Goal: Complete application form

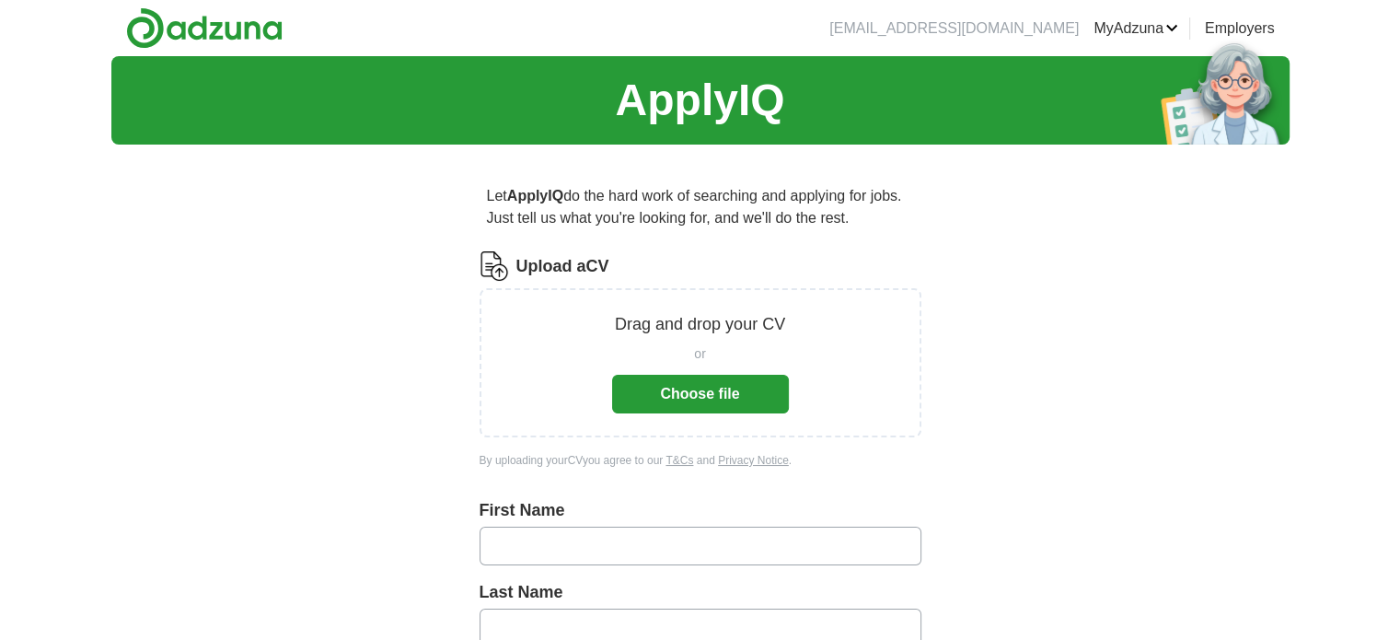
click at [728, 404] on button "Choose file" at bounding box center [700, 394] width 177 height 39
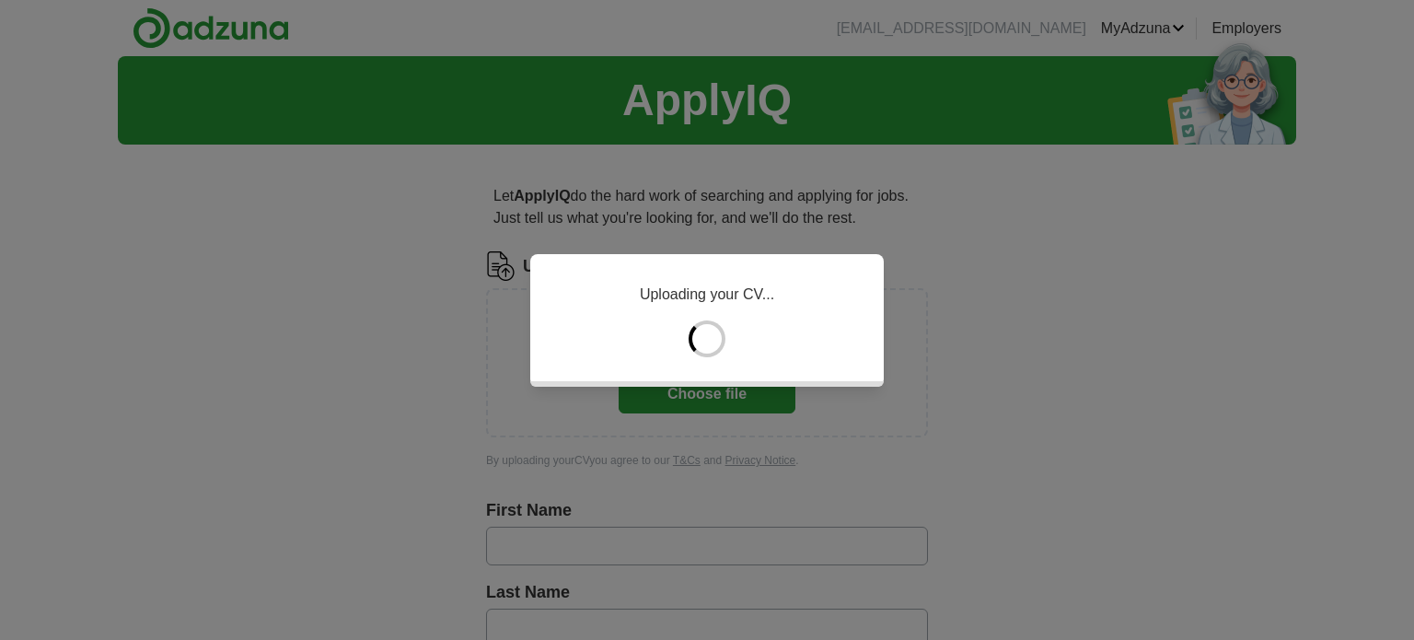
click at [640, 388] on div "Uploading your CV..." at bounding box center [707, 320] width 1414 height 640
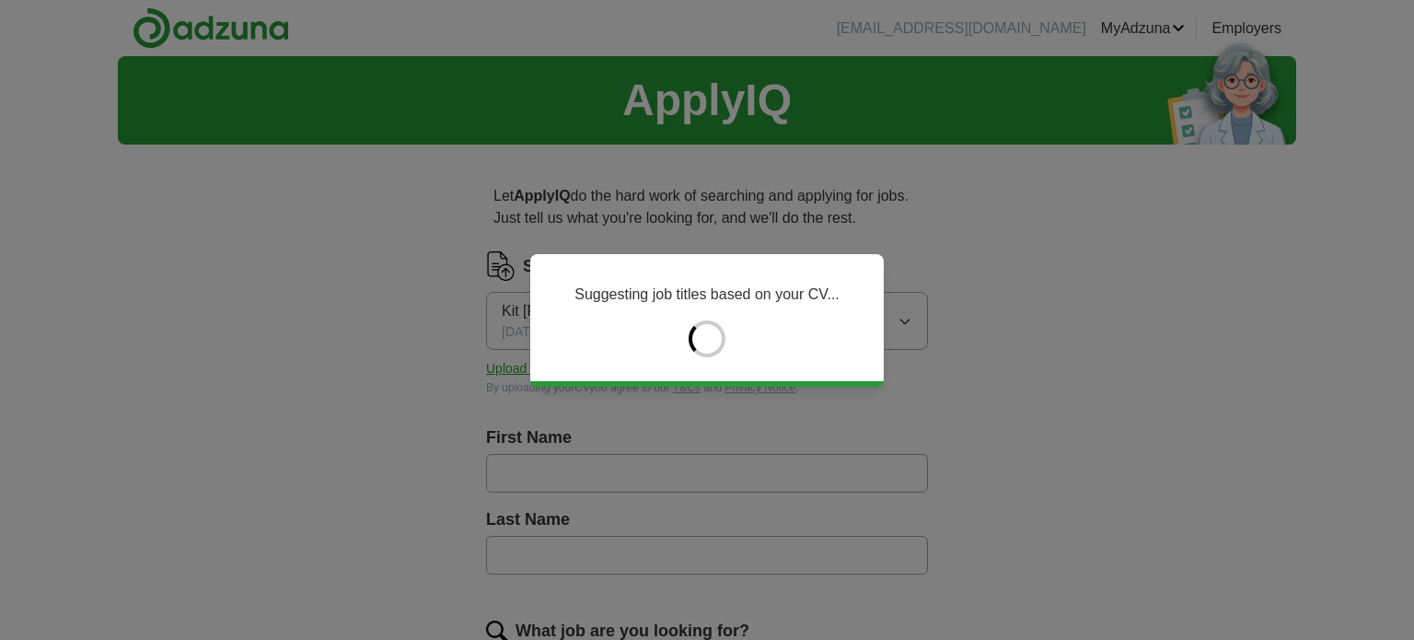
type input "****"
type input "**"
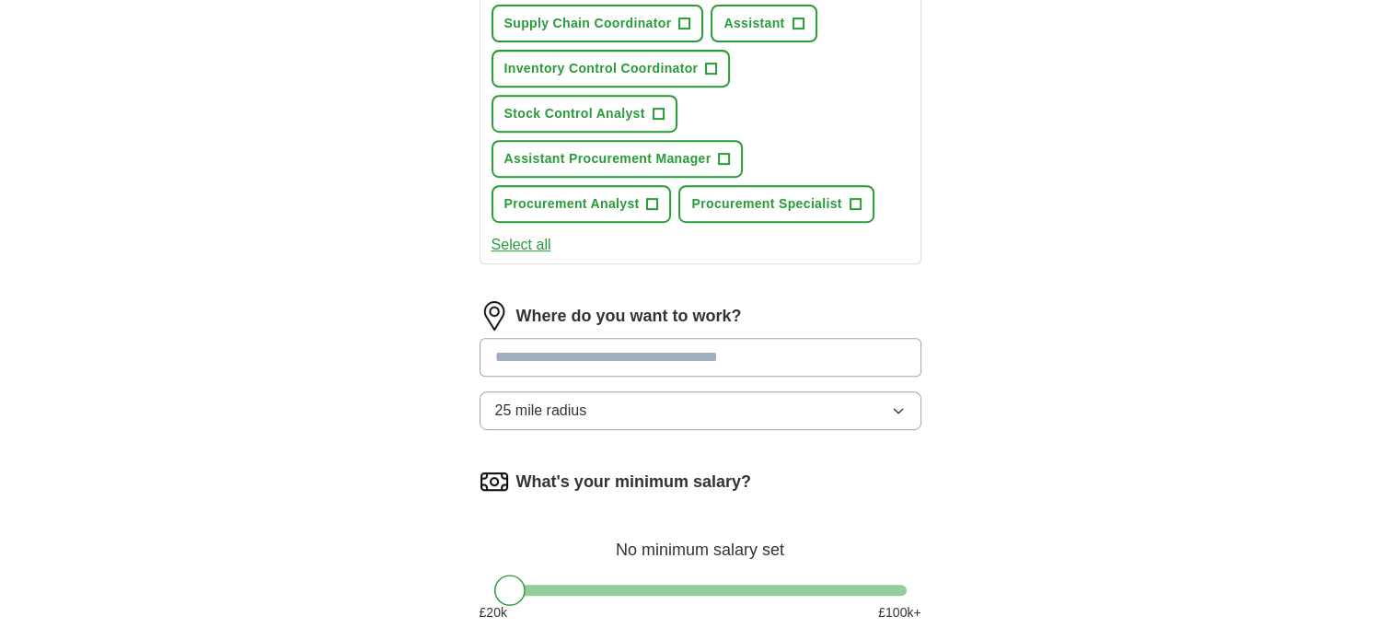
scroll to position [829, 0]
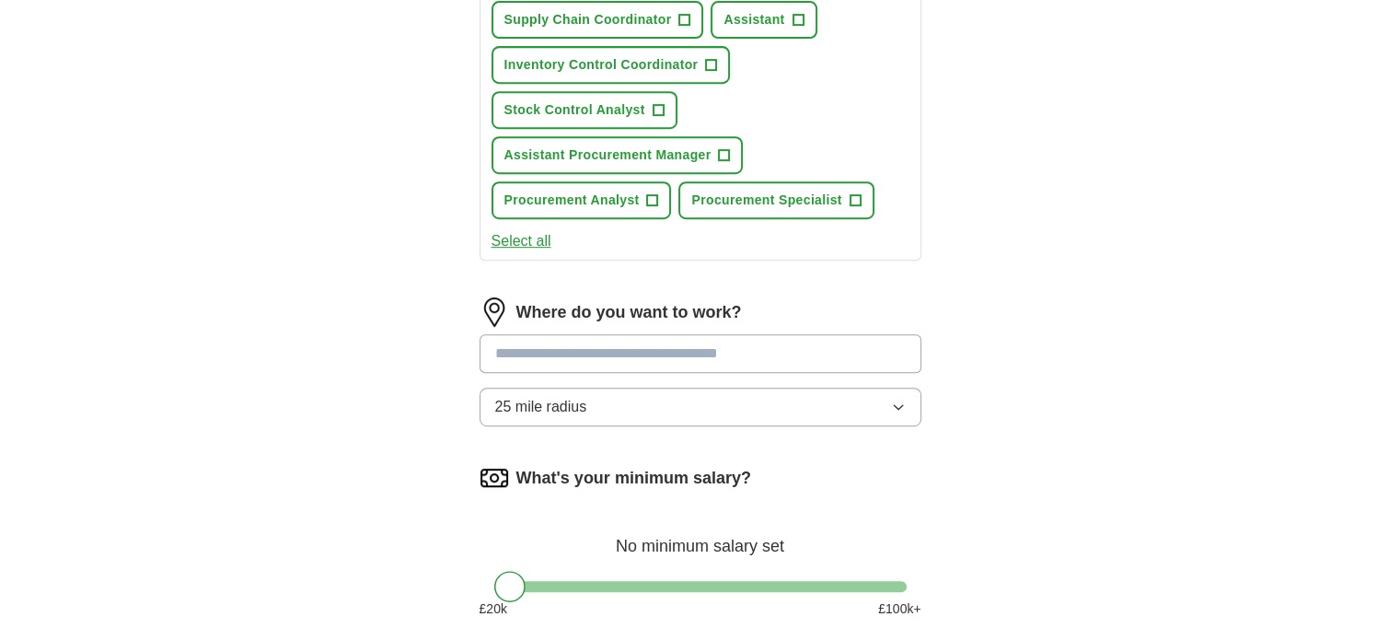
click at [564, 334] on input at bounding box center [701, 353] width 442 height 39
type input "*"
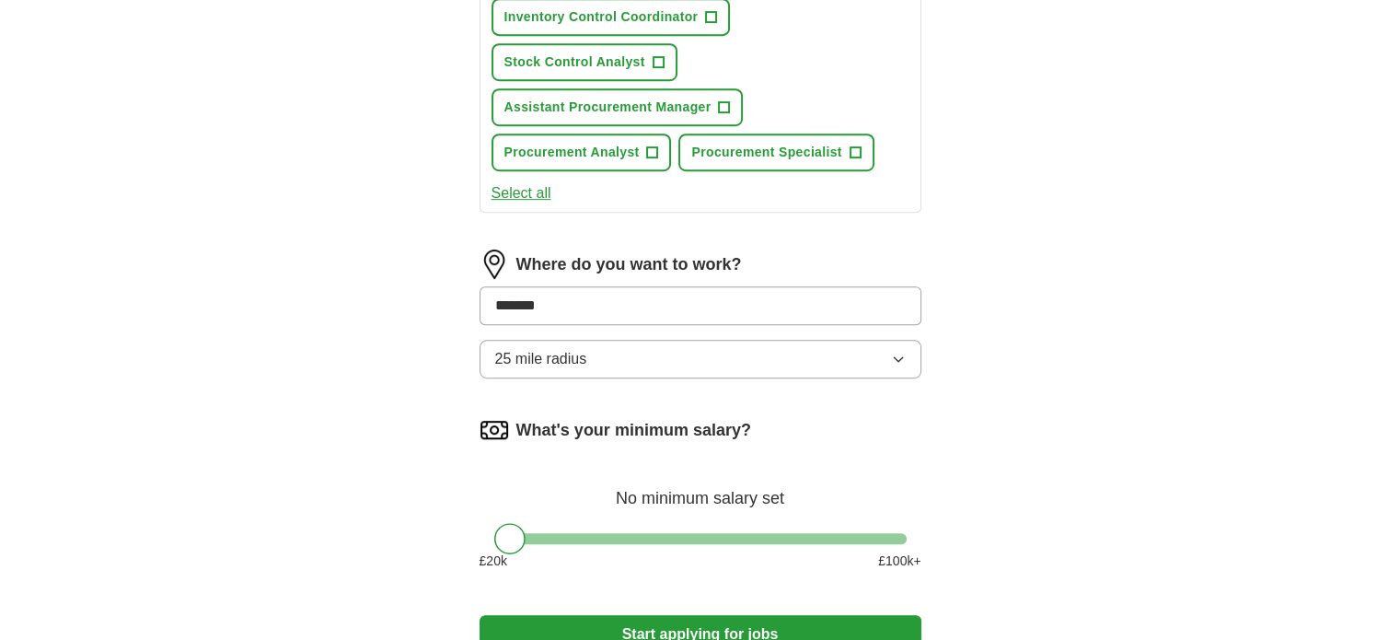
scroll to position [1013, 0]
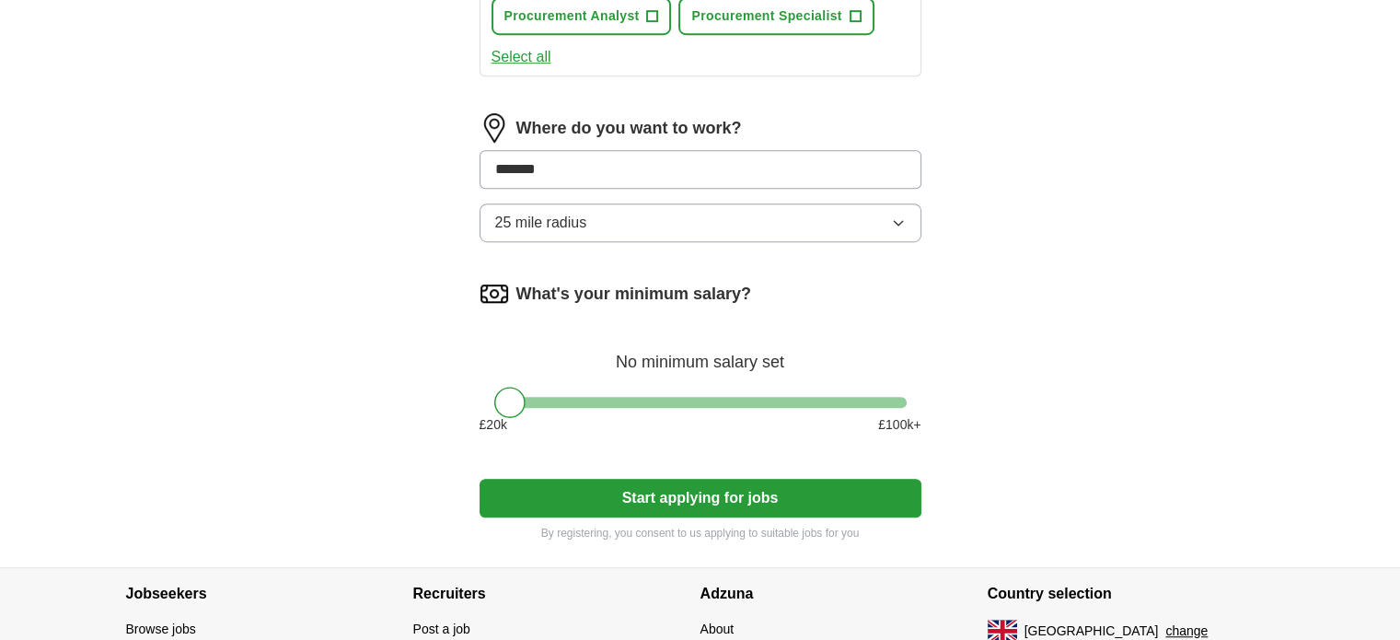
type input "*******"
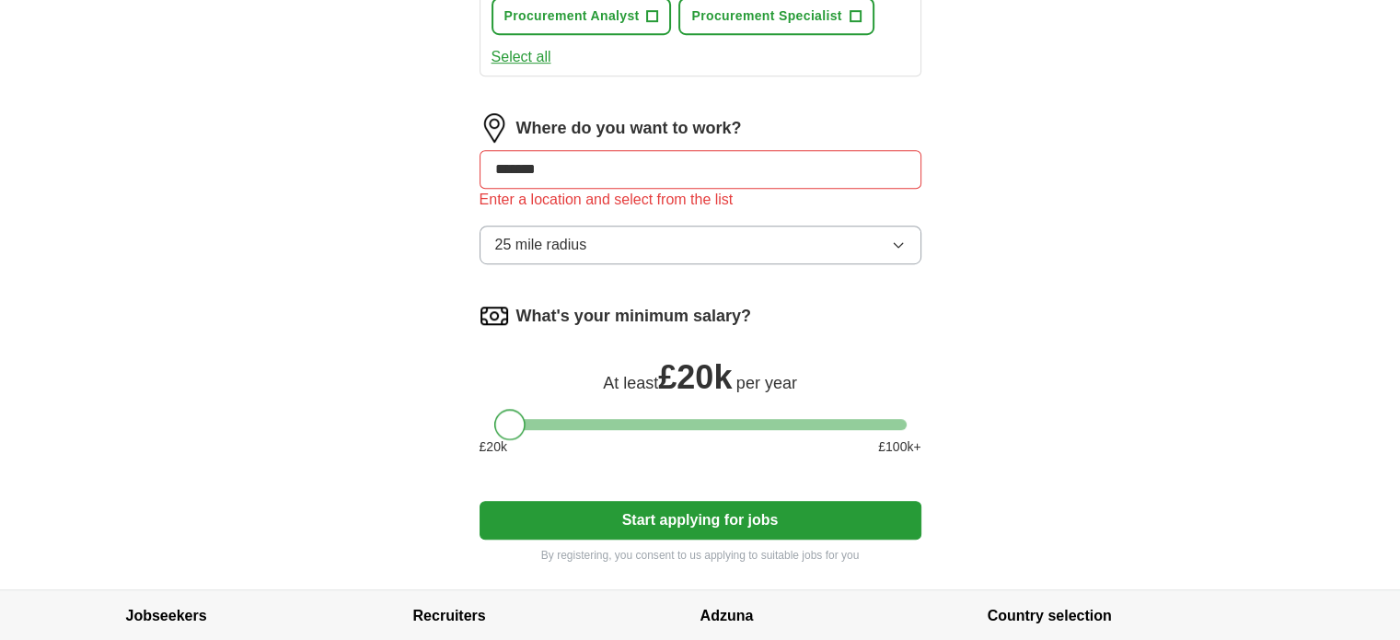
drag, startPoint x: 512, startPoint y: 353, endPoint x: 502, endPoint y: 354, distance: 10.3
click at [502, 354] on div "What's your minimum salary? At least £ 20k per year £ 20 k £ 100 k+" at bounding box center [701, 386] width 442 height 170
drag, startPoint x: 520, startPoint y: 371, endPoint x: 545, endPoint y: 378, distance: 25.9
click at [545, 409] on div at bounding box center [532, 424] width 31 height 31
click at [570, 150] on input "*******" at bounding box center [701, 169] width 442 height 39
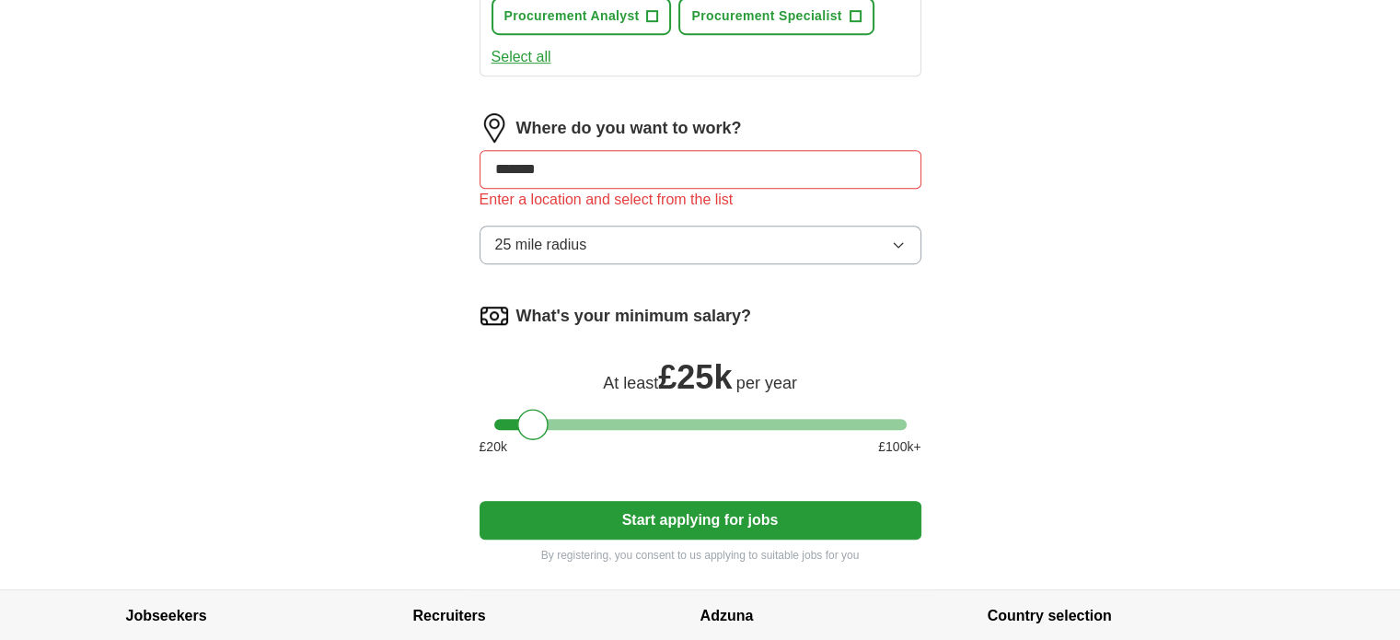
click at [590, 150] on input at bounding box center [701, 169] width 442 height 39
type input "*"
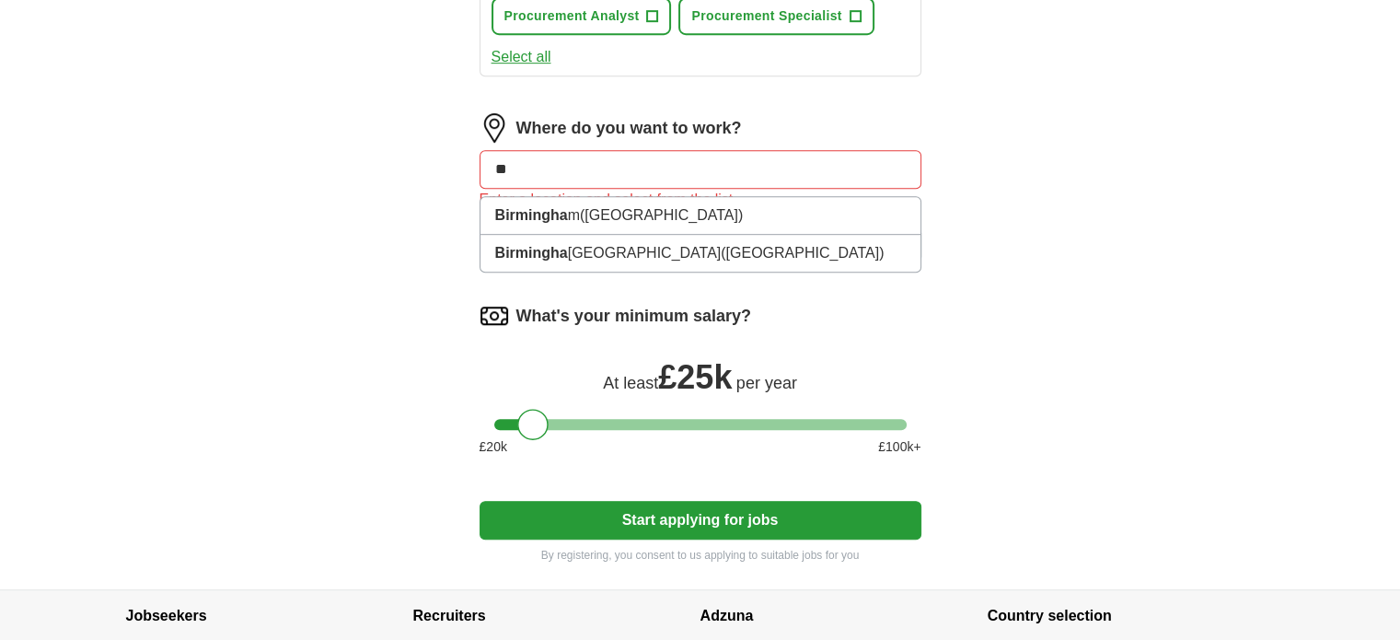
type input "*"
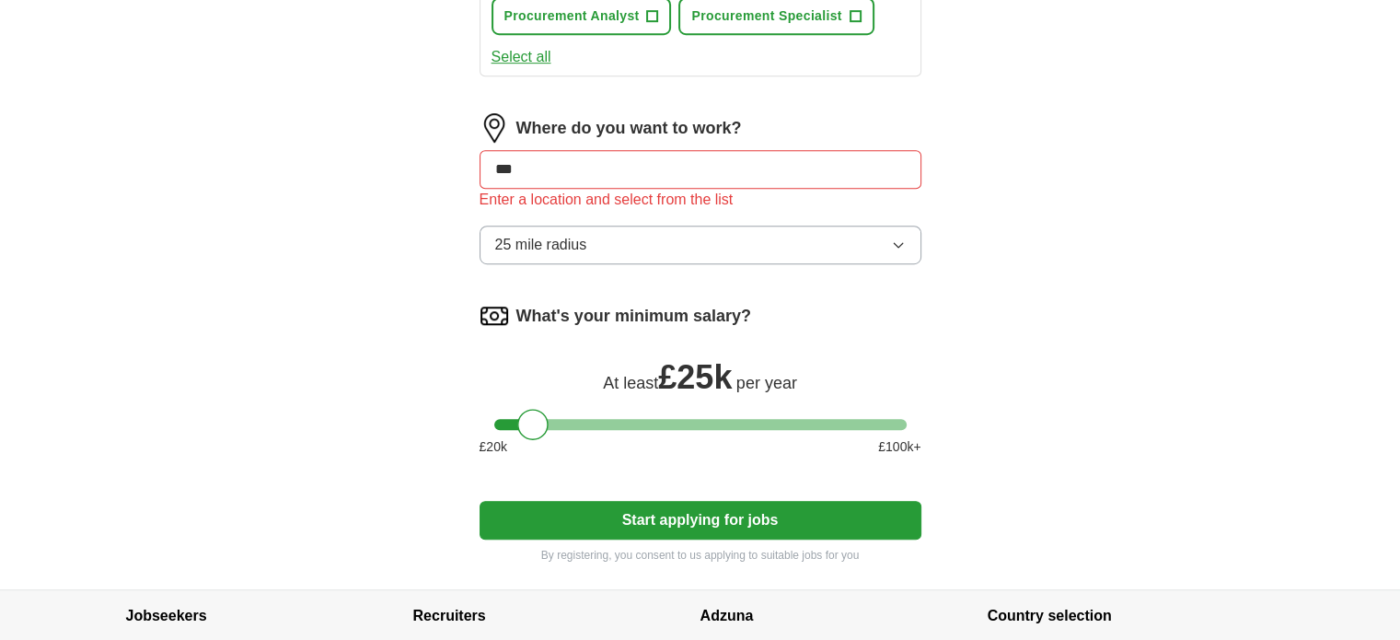
click at [480, 501] on button "Start applying for jobs" at bounding box center [701, 520] width 442 height 39
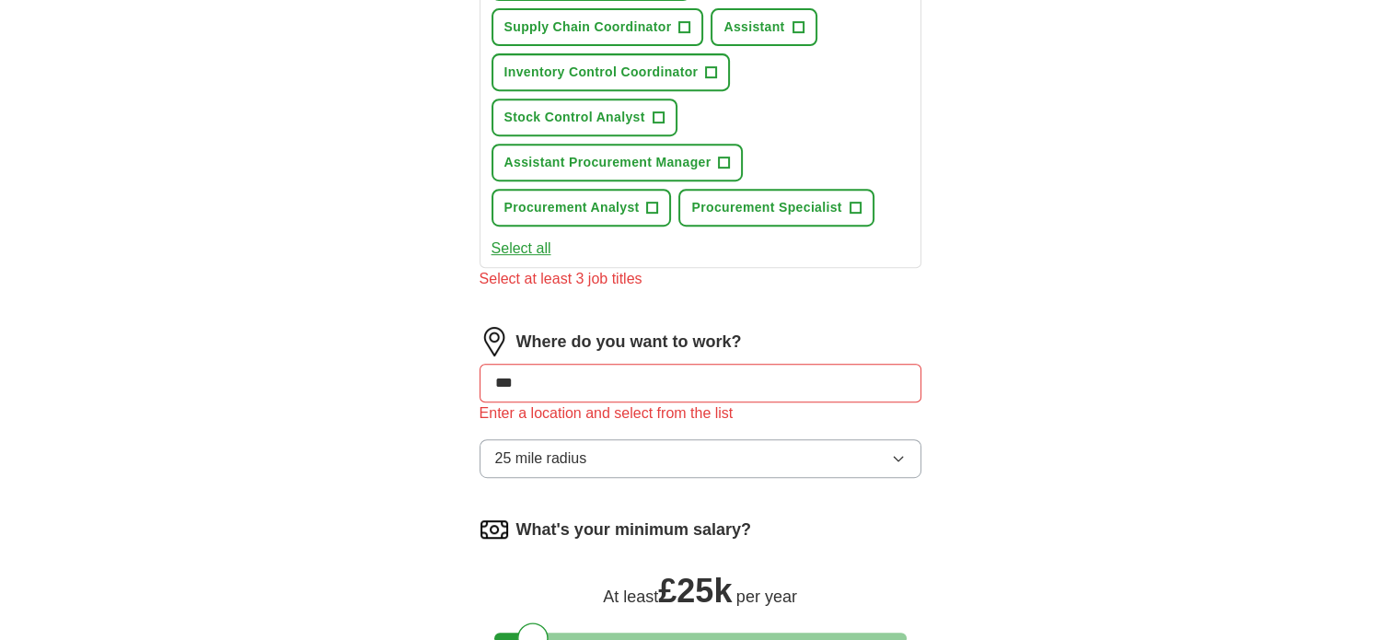
scroll to position [829, 0]
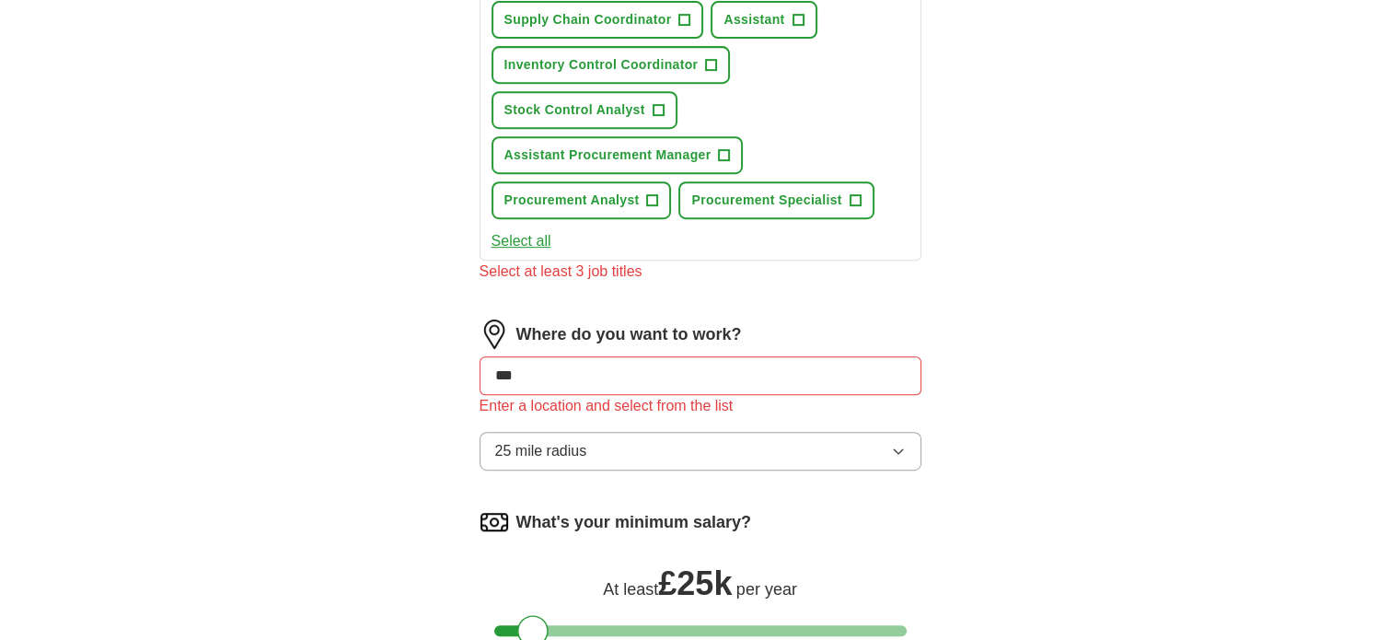
click at [608, 356] on input "***" at bounding box center [701, 375] width 442 height 39
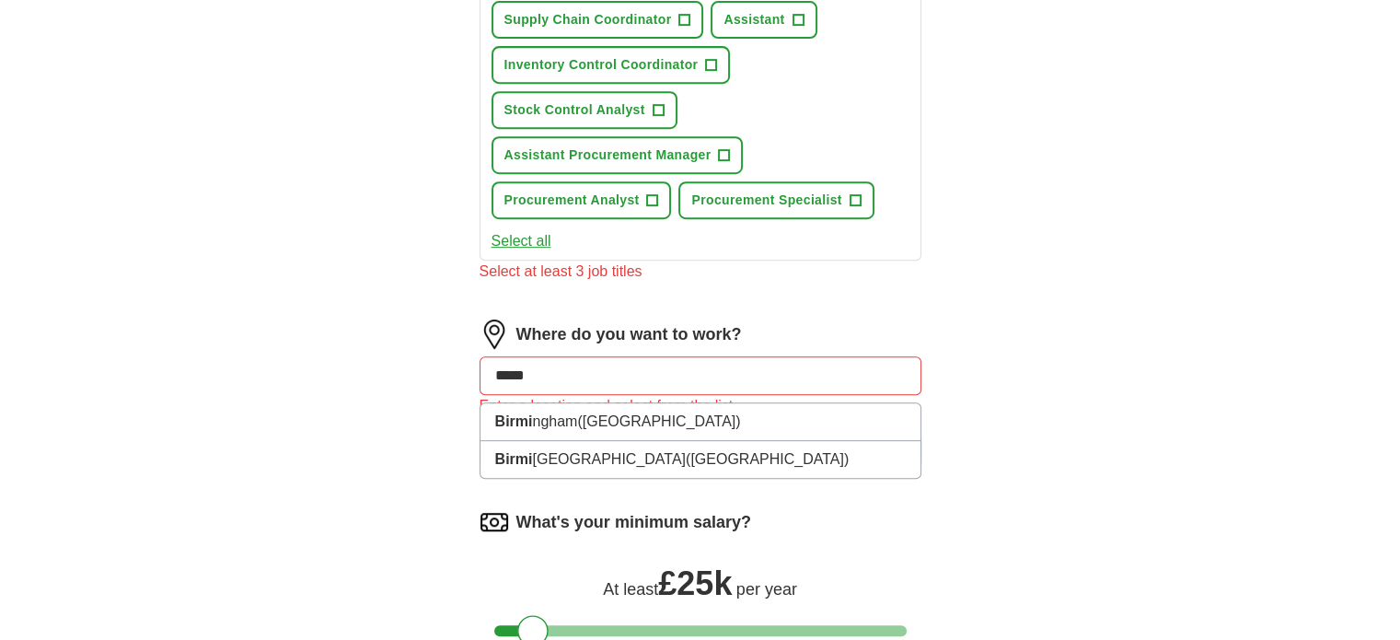
type input "******"
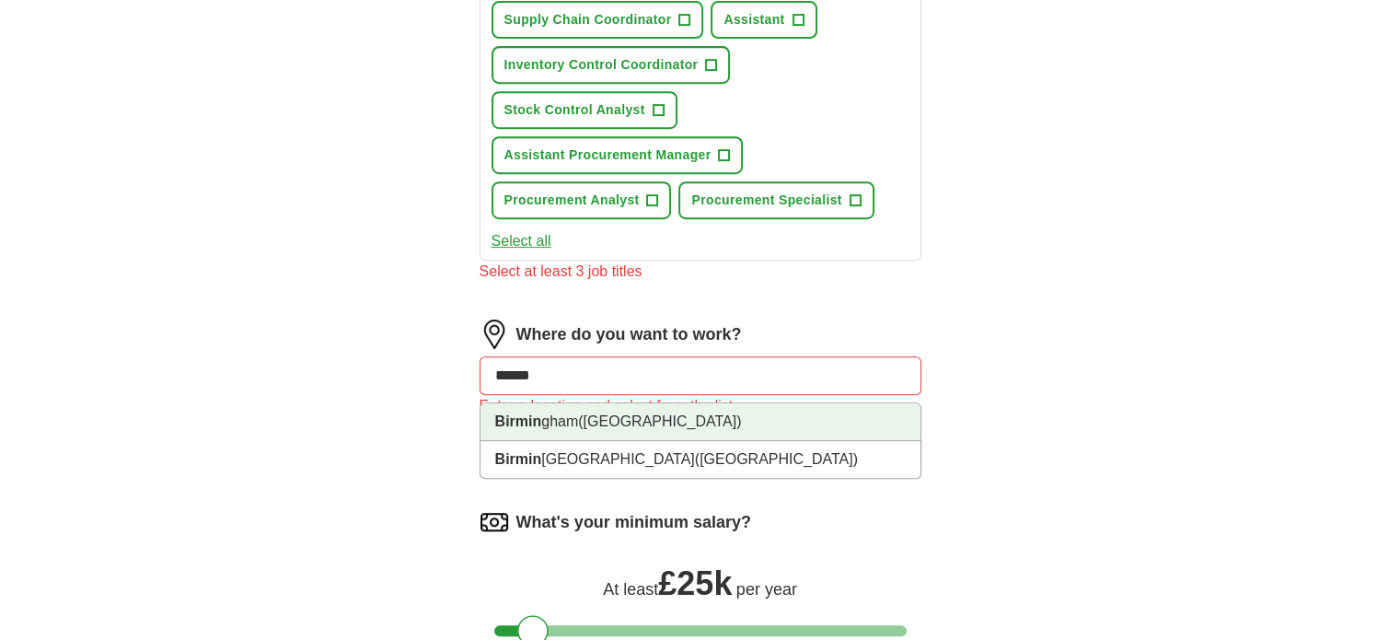
click at [661, 403] on li "Birmin gham ([GEOGRAPHIC_DATA])" at bounding box center [701, 422] width 440 height 38
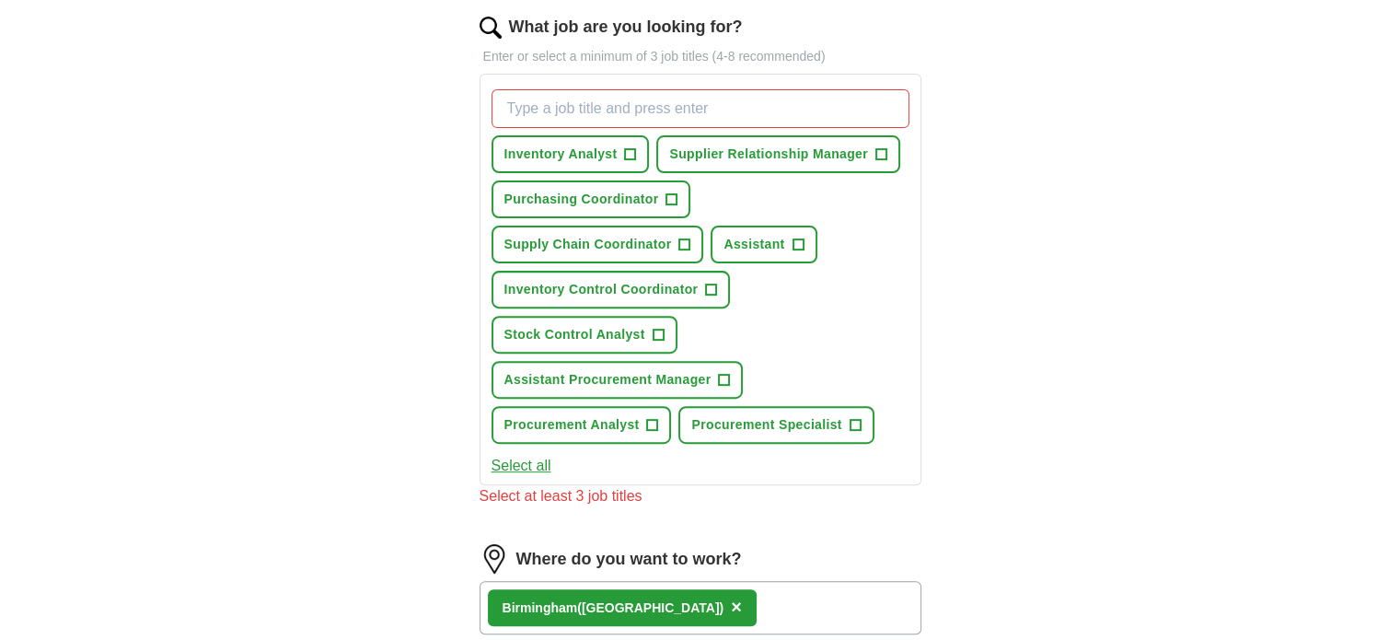
scroll to position [552, 0]
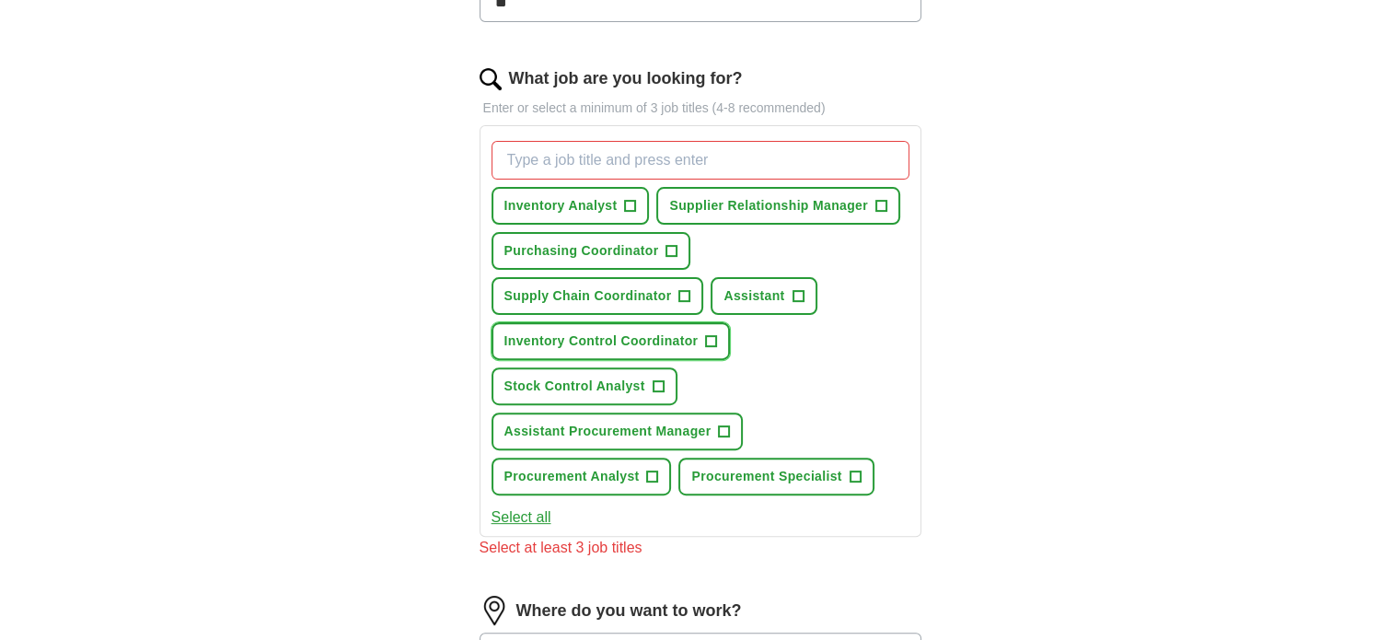
click at [717, 334] on span "+" at bounding box center [711, 341] width 11 height 15
click at [614, 162] on input "What job are you looking for?" at bounding box center [701, 160] width 418 height 39
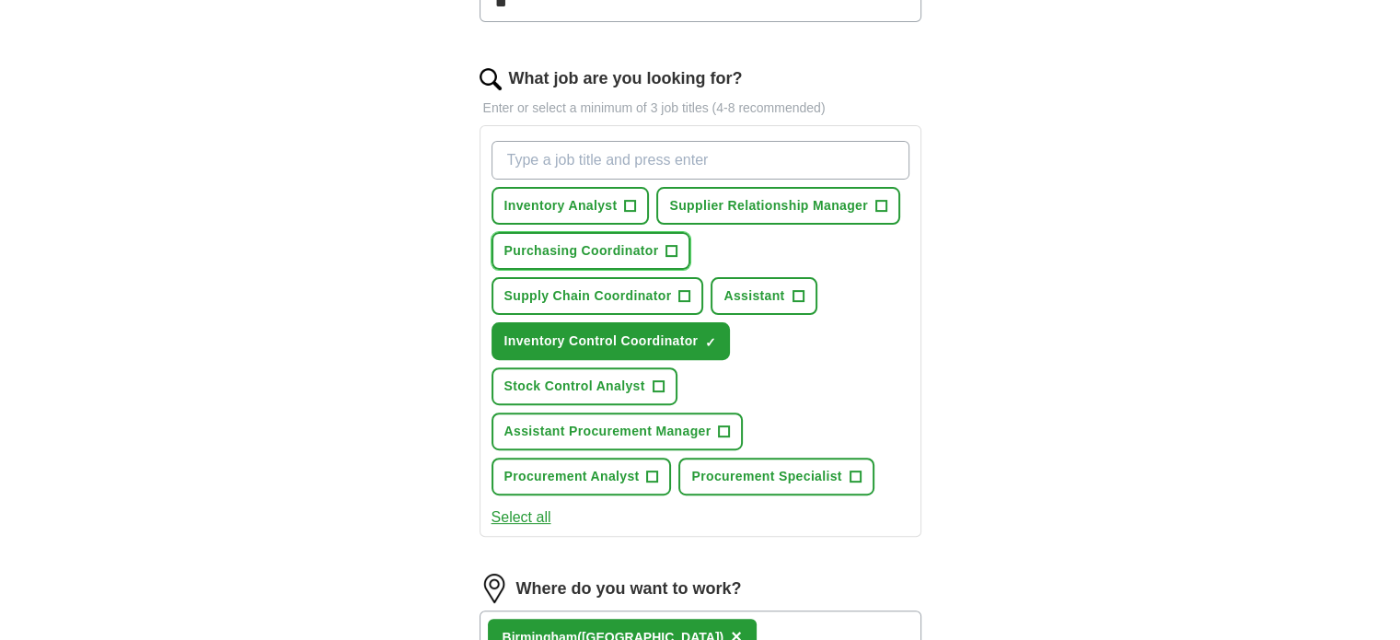
click at [678, 245] on button "Purchasing Coordinator +" at bounding box center [592, 251] width 200 height 38
click at [588, 170] on input "What job are you looking for?" at bounding box center [701, 160] width 418 height 39
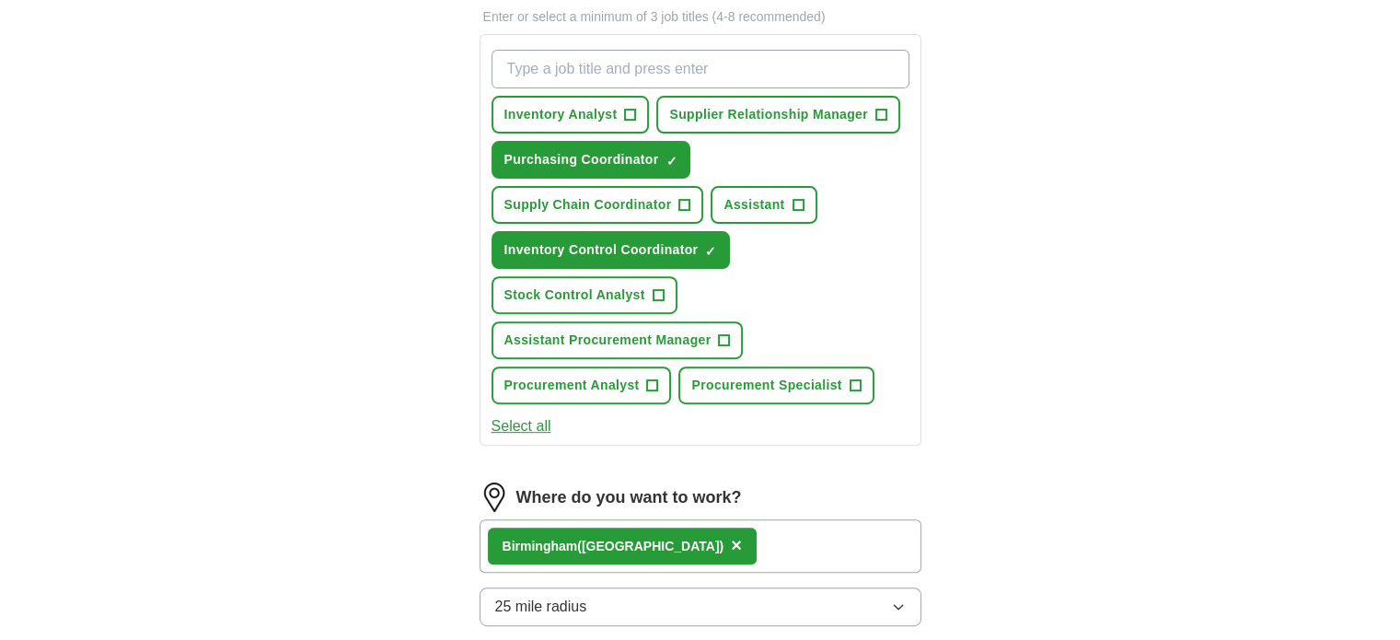
scroll to position [644, 0]
type input "ACCOUNTING"
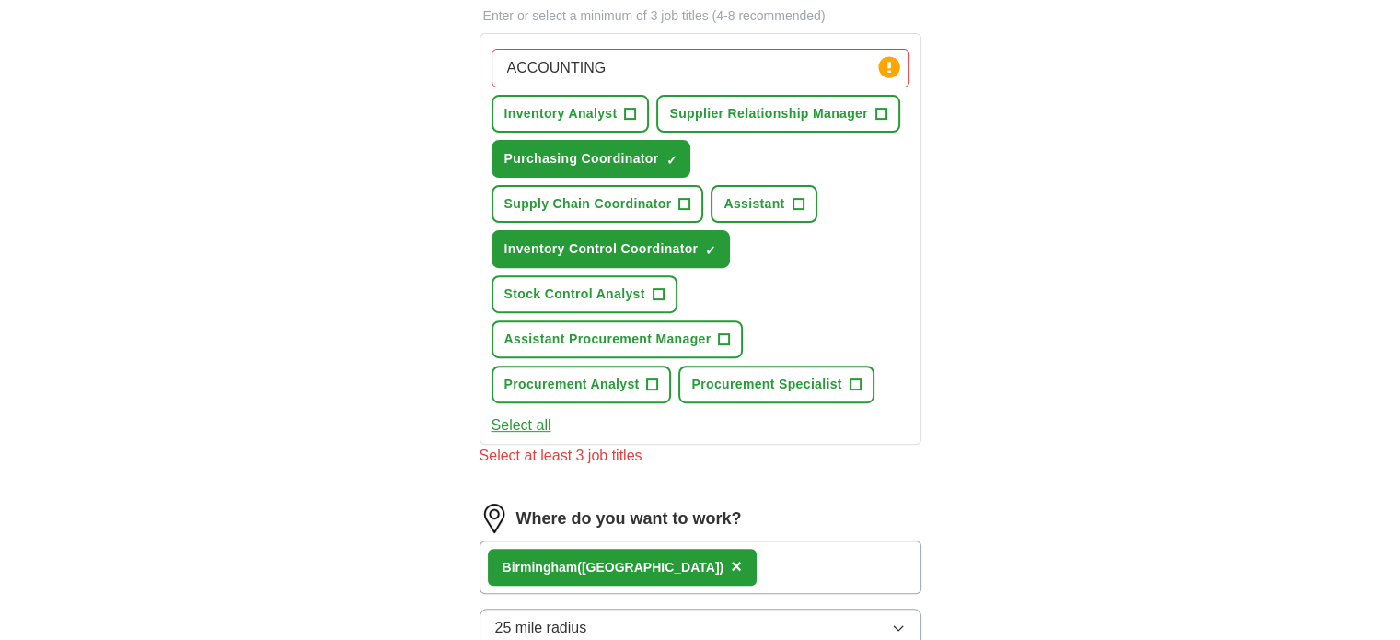
click at [621, 51] on input "ACCOUNTING" at bounding box center [701, 68] width 418 height 39
drag, startPoint x: 621, startPoint y: 52, endPoint x: 420, endPoint y: 37, distance: 202.2
click at [423, 39] on div "Let ApplyIQ do the hard work of searching and applying for jobs. Just tell us w…" at bounding box center [700, 289] width 589 height 1548
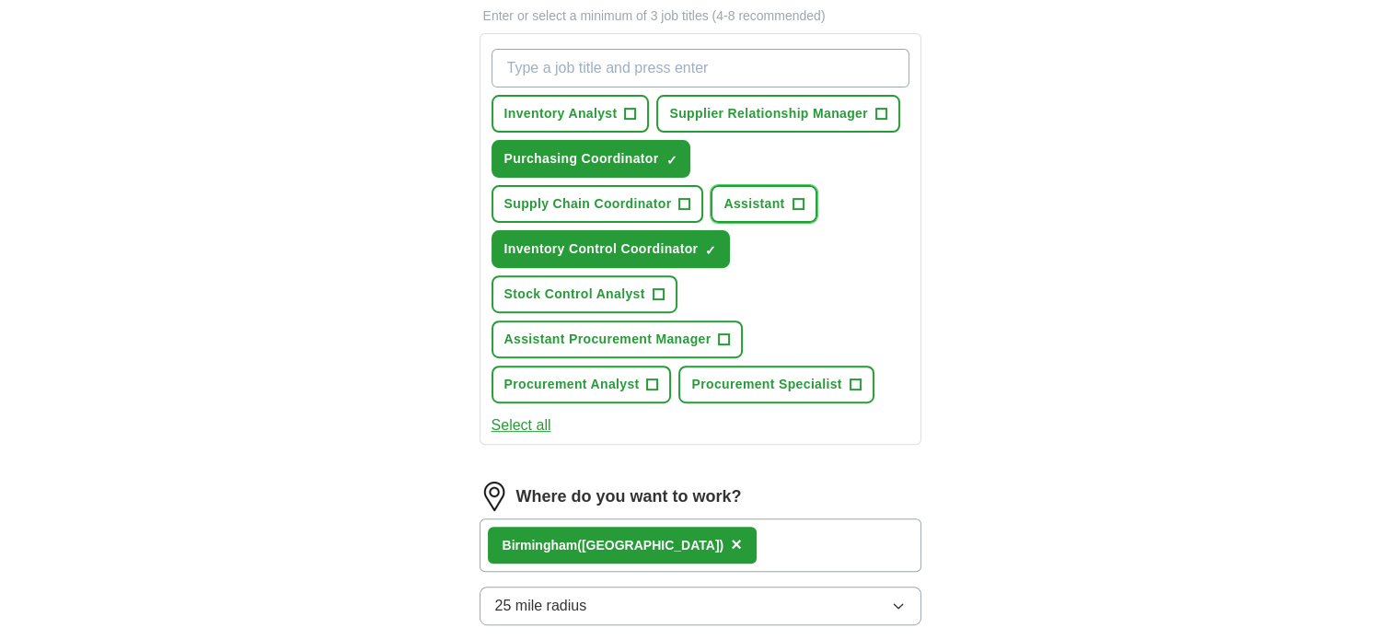
click at [711, 195] on button "Assistant +" at bounding box center [764, 204] width 106 height 38
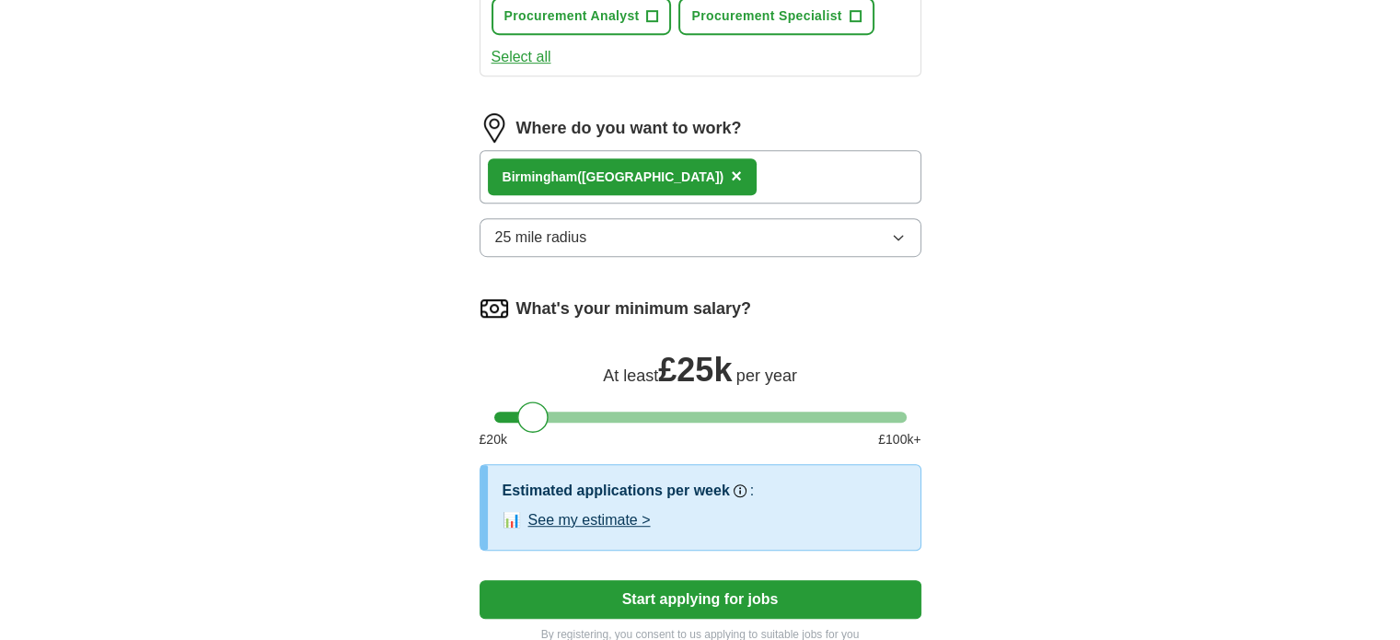
scroll to position [1105, 0]
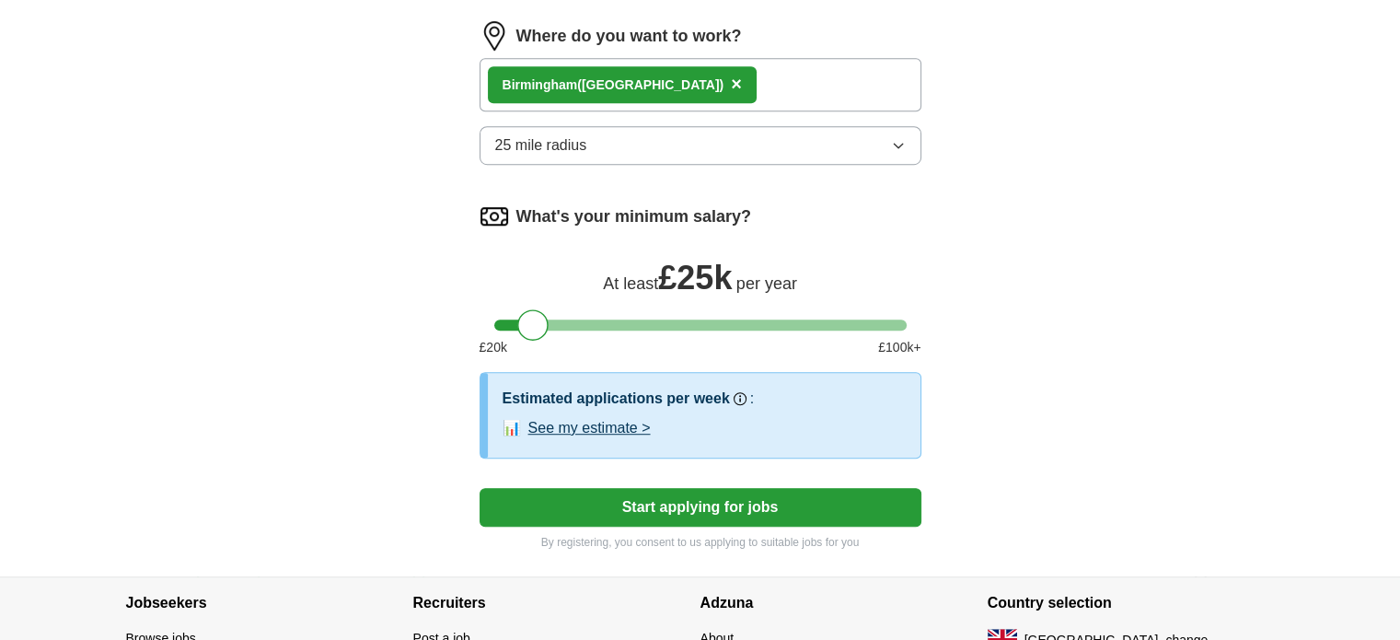
click at [727, 488] on button "Start applying for jobs" at bounding box center [701, 507] width 442 height 39
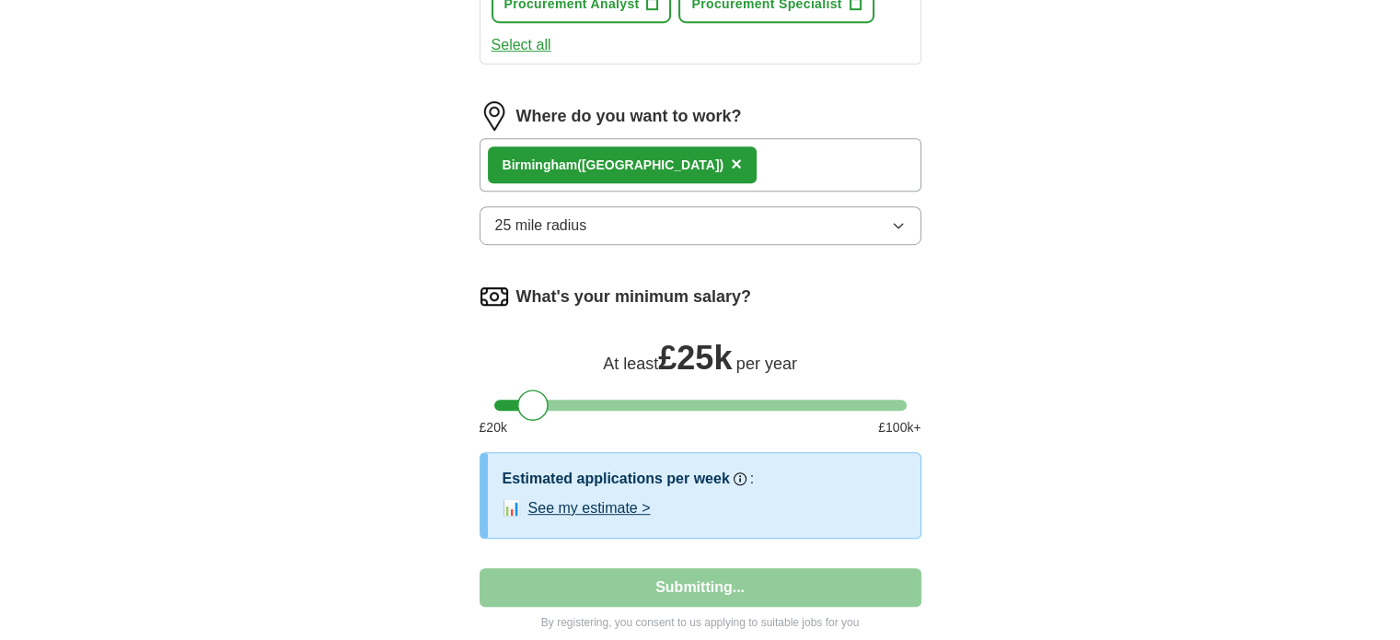
select select "**"
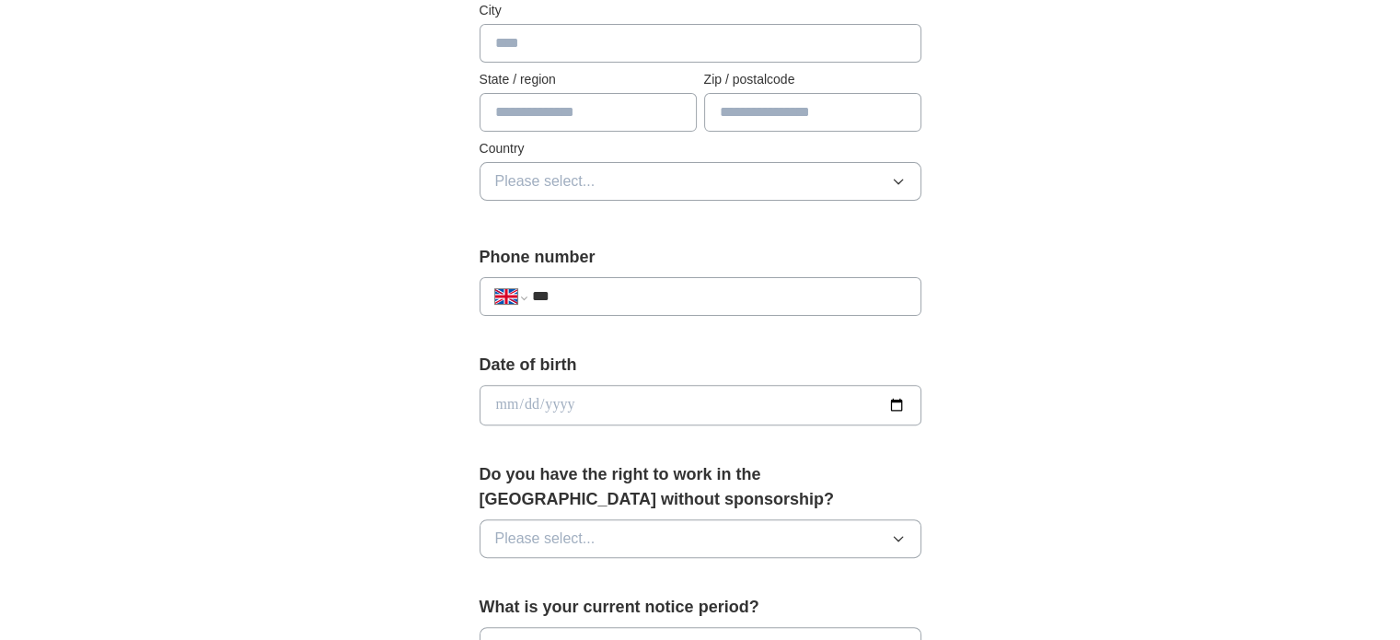
scroll to position [276, 0]
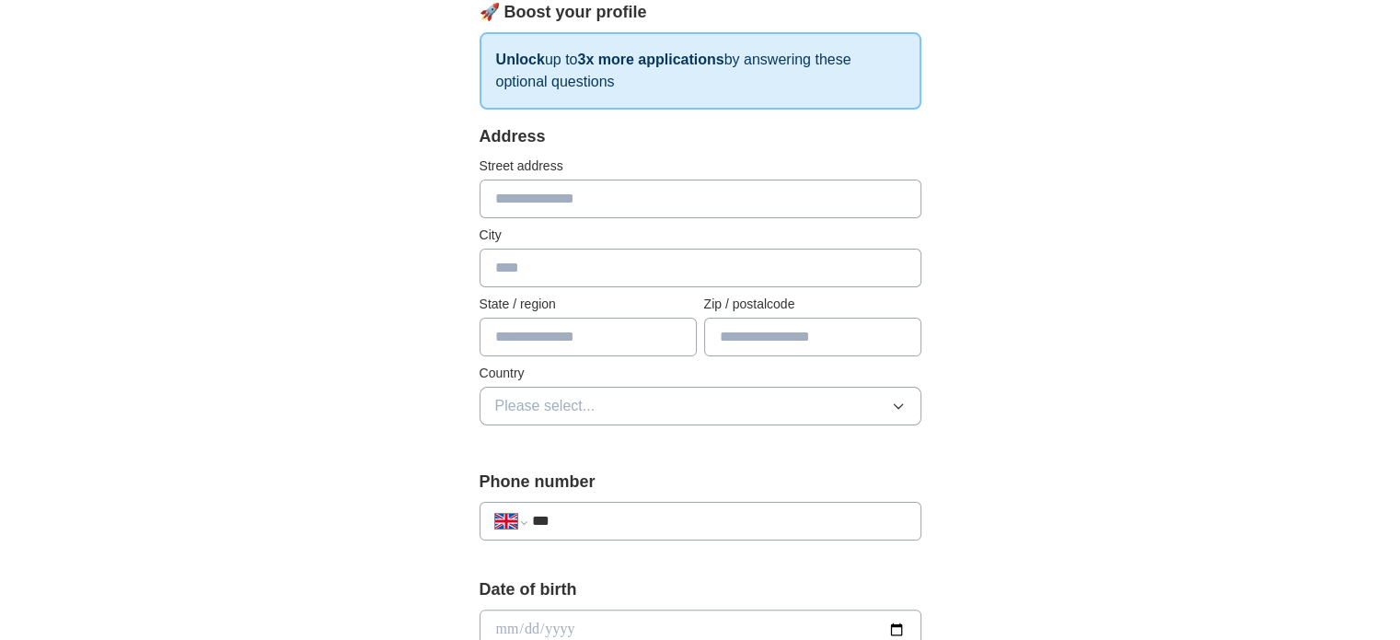
click at [593, 213] on input "text" at bounding box center [701, 199] width 442 height 39
type input "**********"
click at [546, 279] on input "text" at bounding box center [701, 268] width 442 height 39
type input "**********"
click at [842, 341] on input "text" at bounding box center [812, 337] width 217 height 39
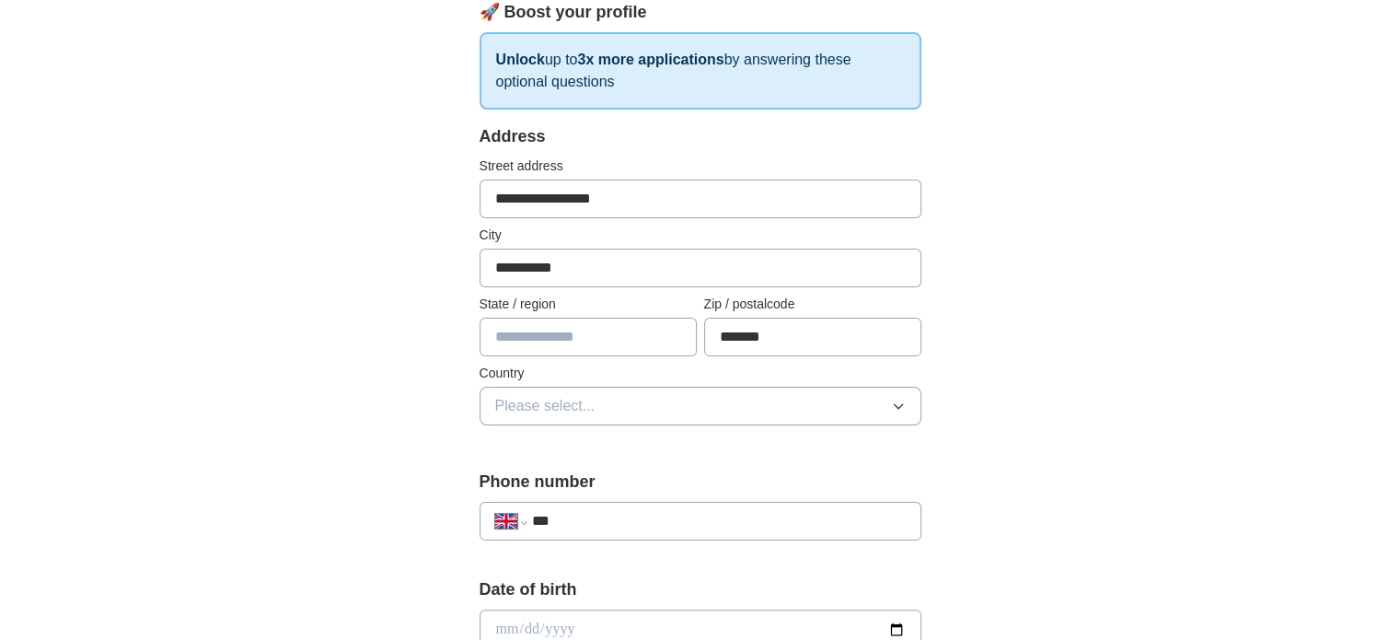
type input "*******"
click at [620, 343] on input "text" at bounding box center [588, 337] width 217 height 39
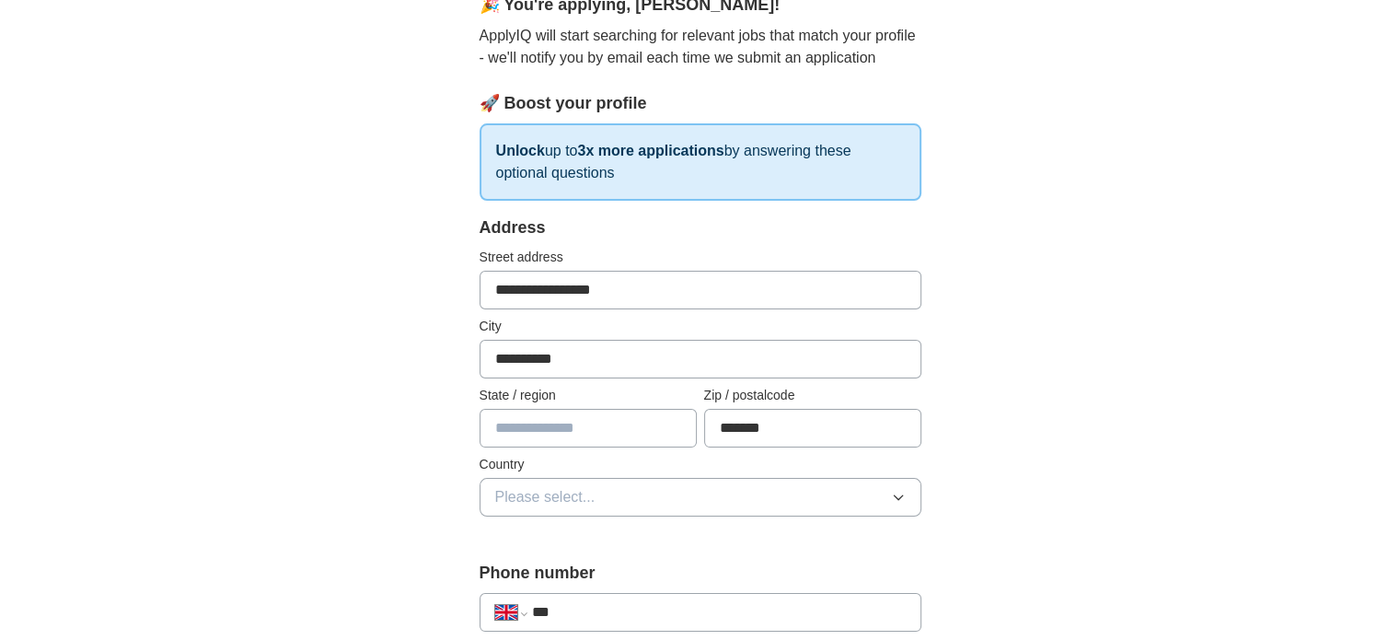
scroll to position [184, 0]
type input "*"
click at [701, 485] on button "Please select..." at bounding box center [701, 498] width 442 height 39
click at [659, 539] on div "[GEOGRAPHIC_DATA]" at bounding box center [700, 540] width 411 height 22
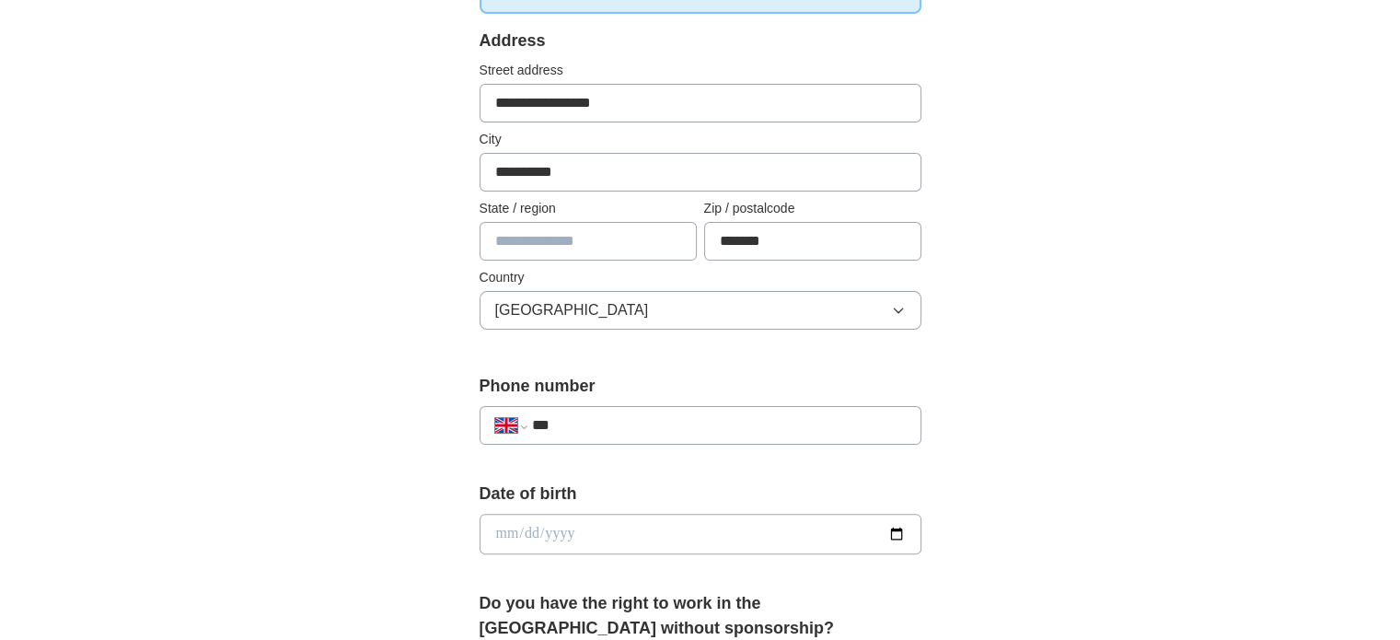
scroll to position [460, 0]
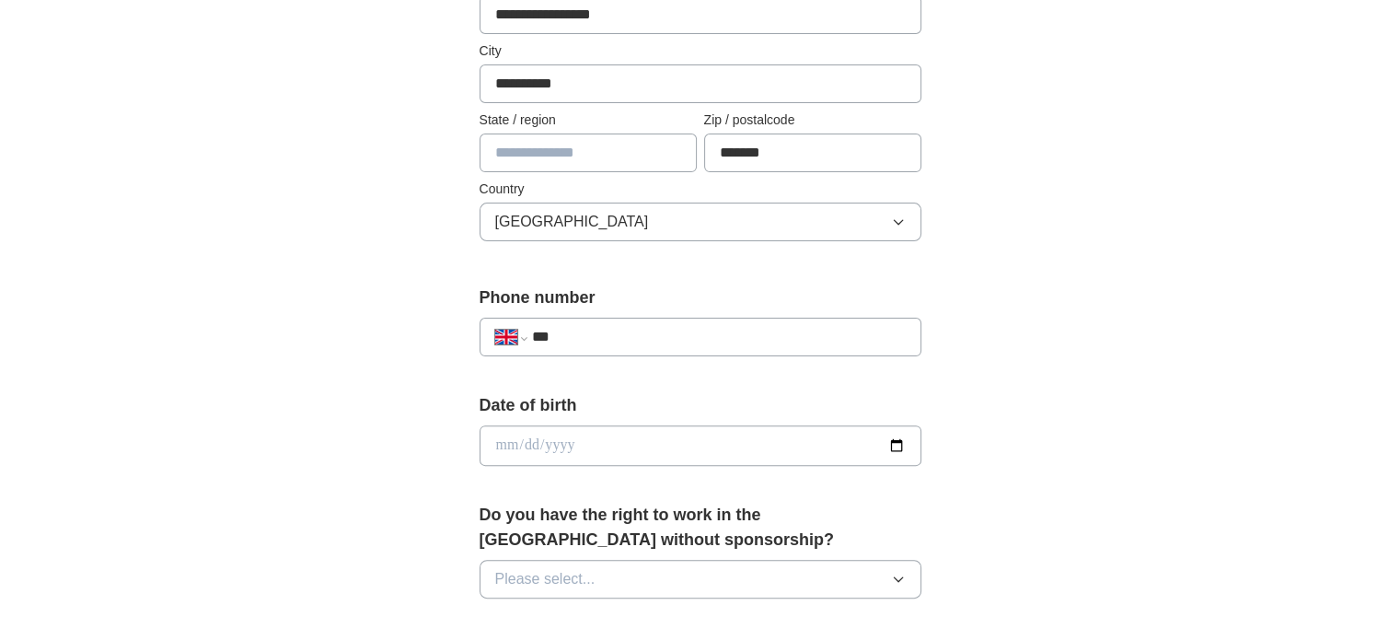
click at [615, 336] on input "***" at bounding box center [718, 337] width 374 height 22
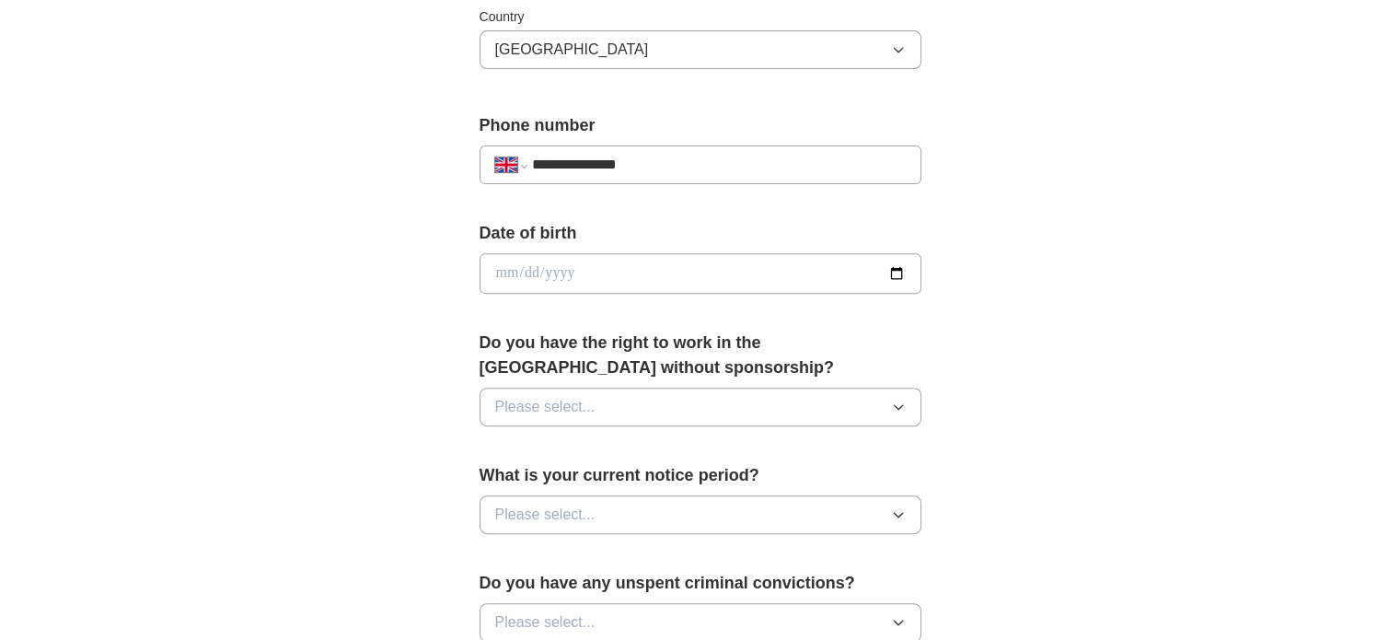
scroll to position [644, 0]
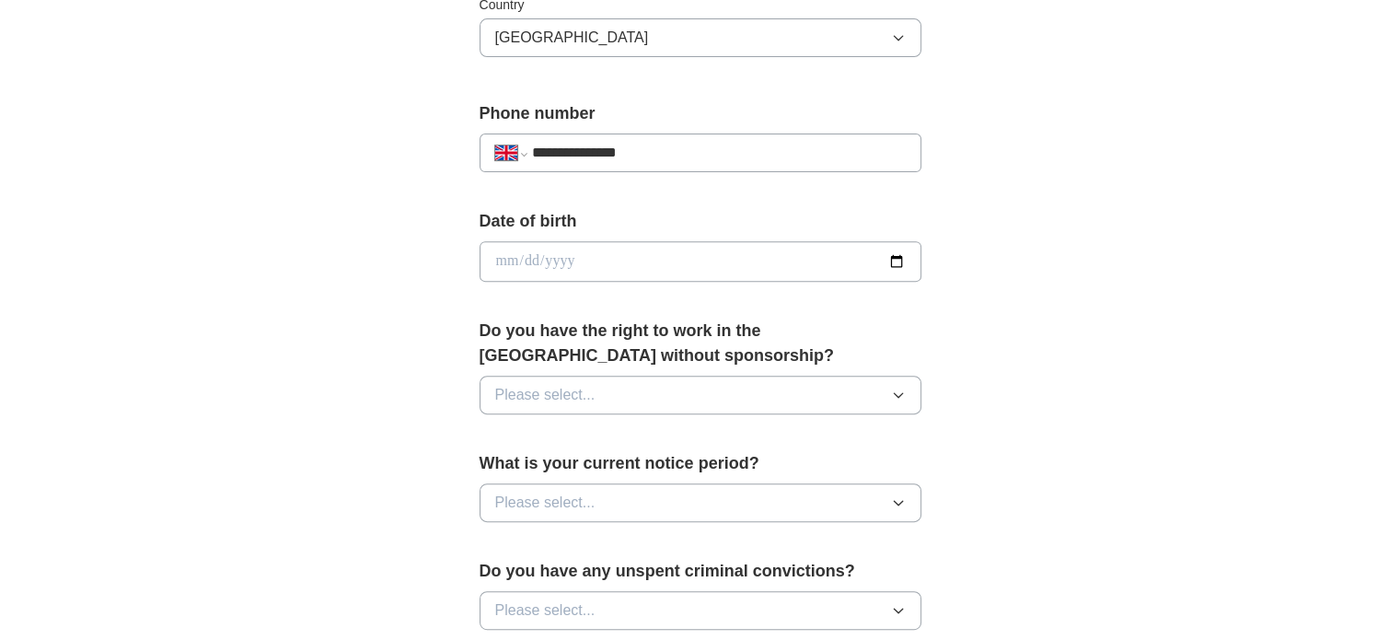
type input "**********"
click at [606, 361] on label "Do you have the right to work in the [GEOGRAPHIC_DATA] without sponsorship?" at bounding box center [701, 344] width 442 height 50
click at [869, 397] on button "Please select..." at bounding box center [701, 395] width 442 height 39
click at [814, 435] on div "Yes" at bounding box center [700, 437] width 411 height 22
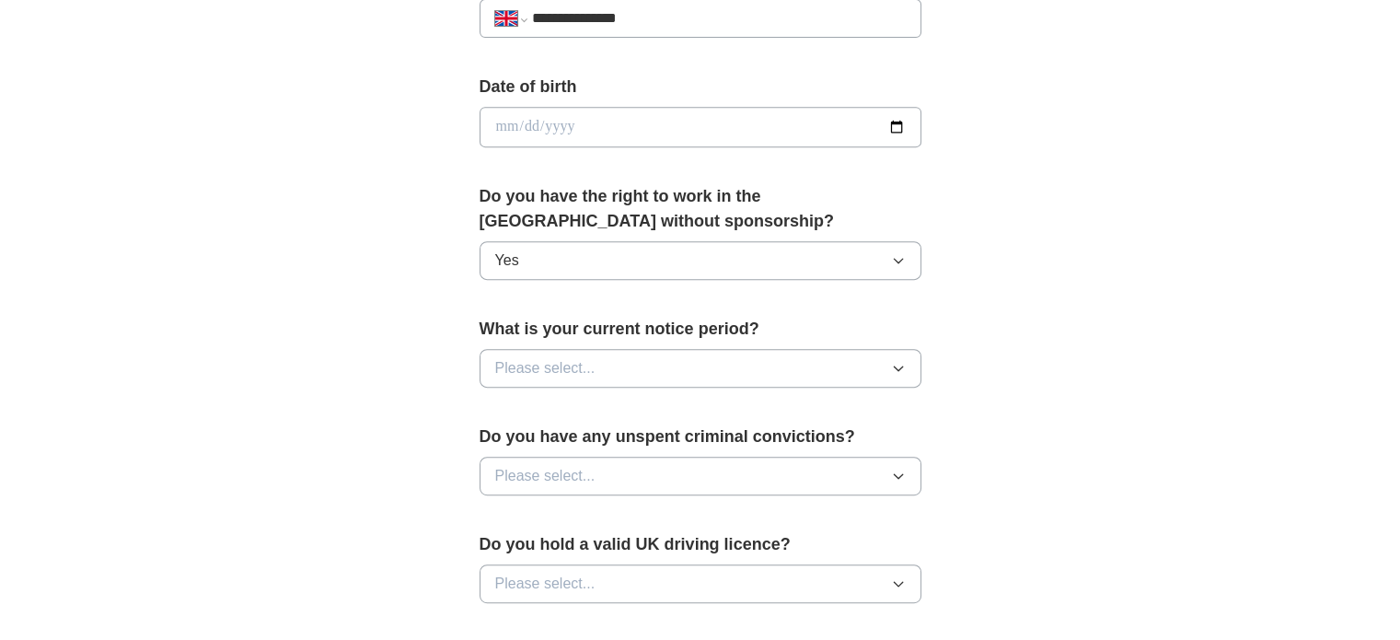
scroll to position [829, 0]
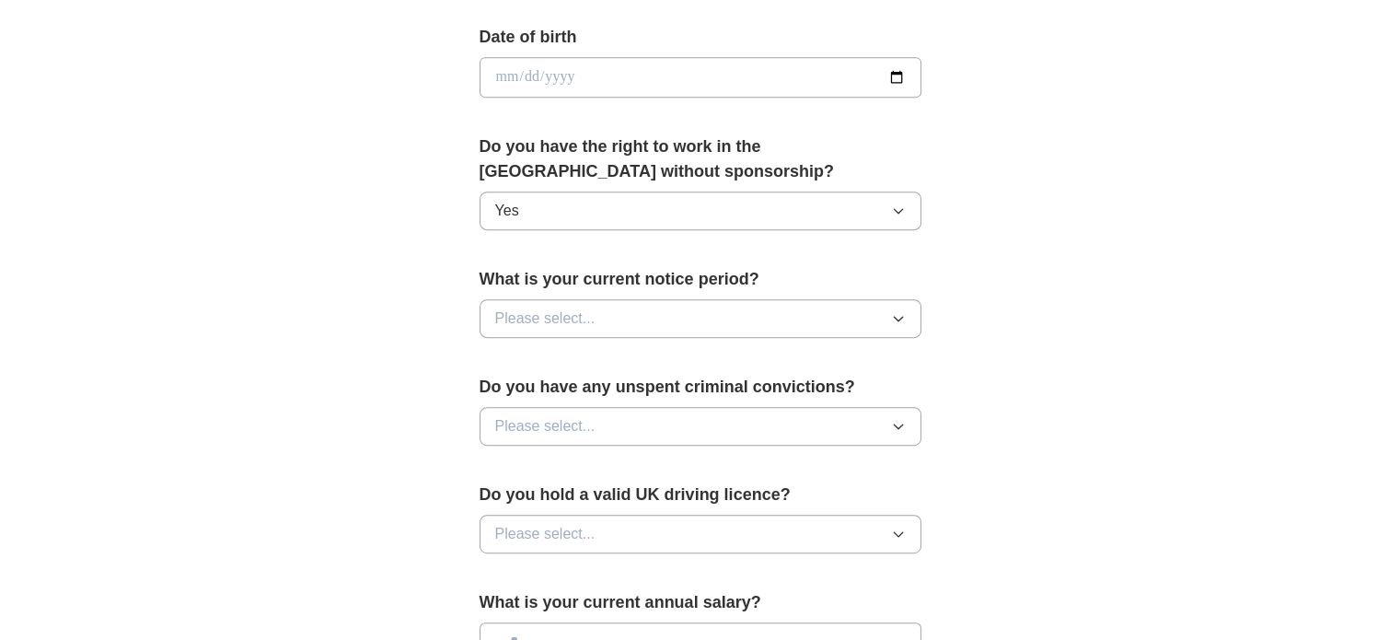
click at [696, 329] on button "Please select..." at bounding box center [701, 318] width 442 height 39
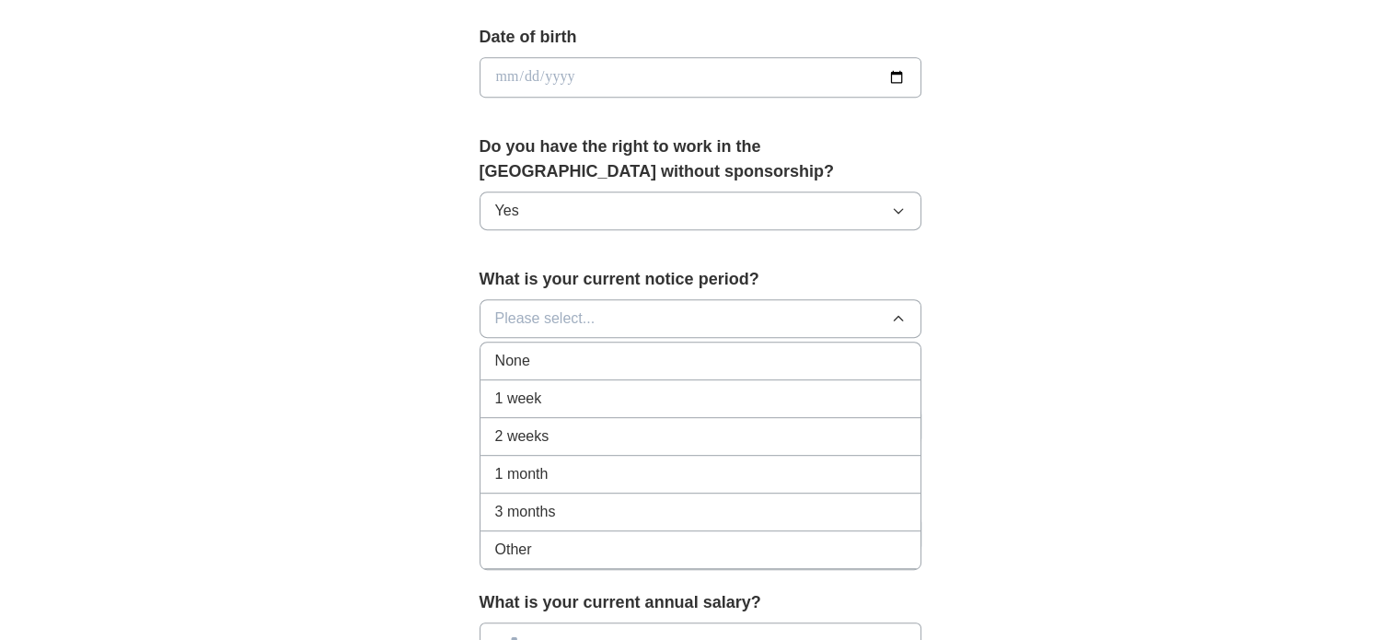
click at [637, 389] on div "1 week" at bounding box center [700, 399] width 411 height 22
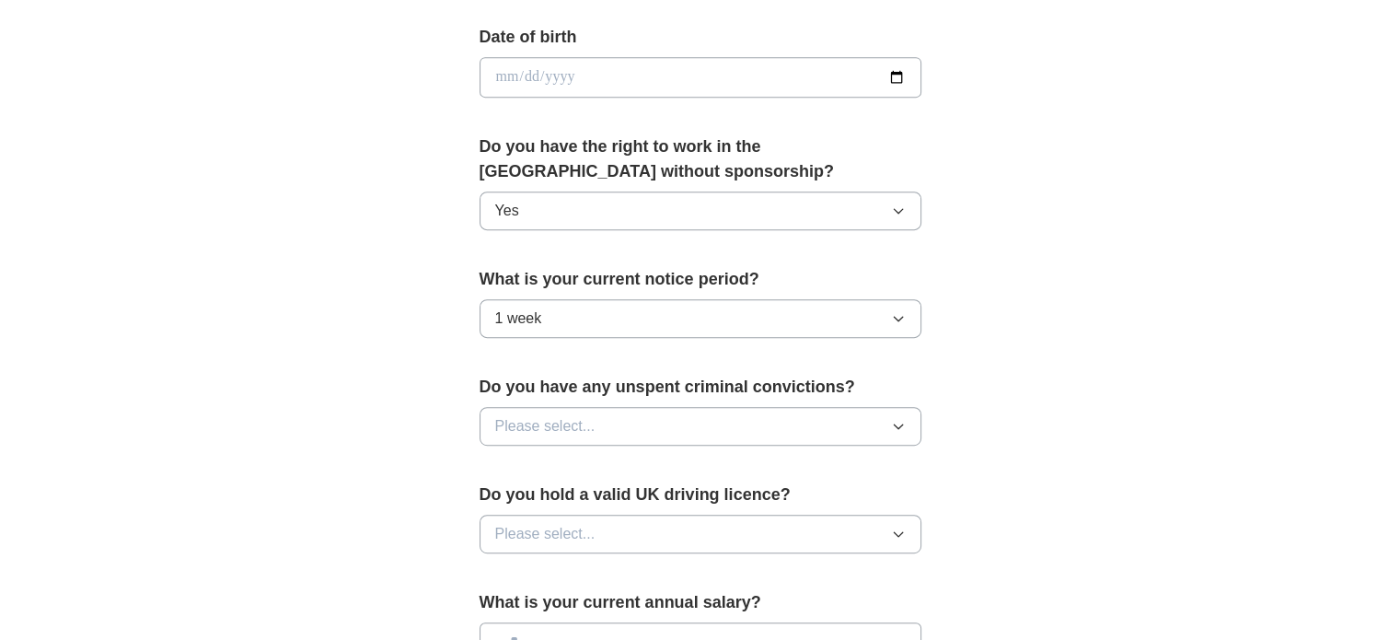
click at [696, 430] on button "Please select..." at bounding box center [701, 426] width 442 height 39
click at [622, 488] on li "No" at bounding box center [701, 507] width 440 height 38
click at [653, 526] on button "Please select..." at bounding box center [701, 534] width 442 height 39
click at [607, 558] on li "Yes" at bounding box center [701, 577] width 440 height 38
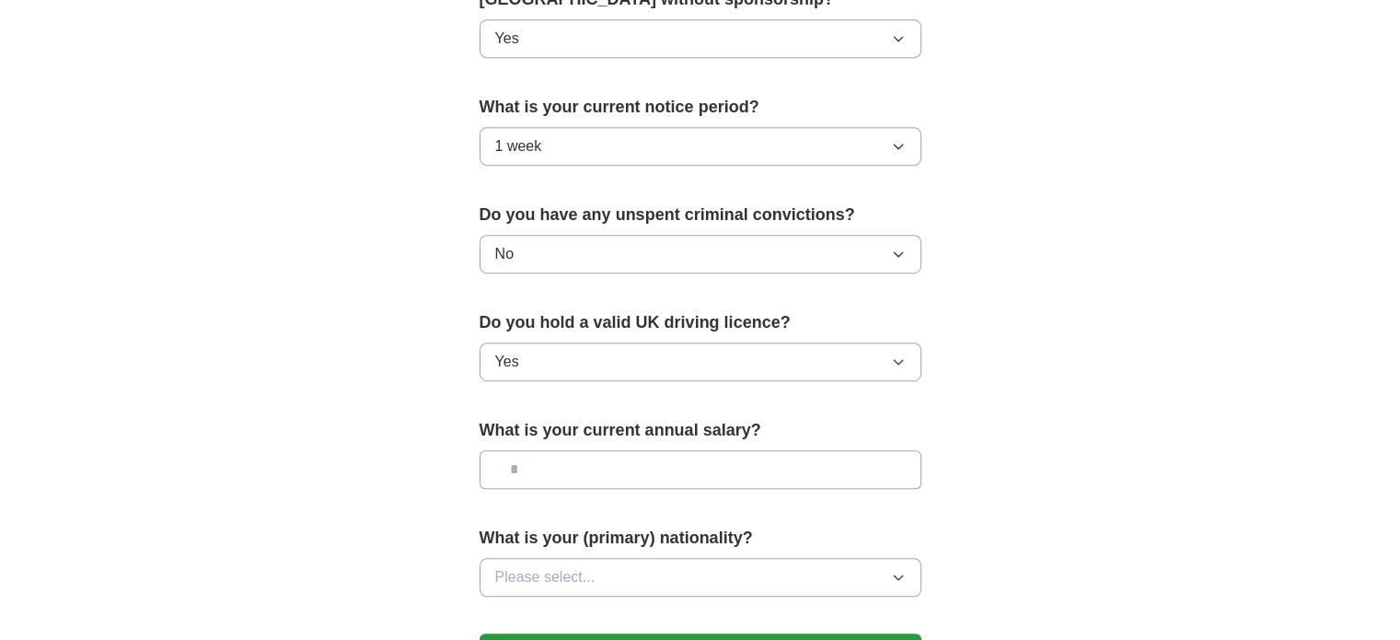
scroll to position [1013, 0]
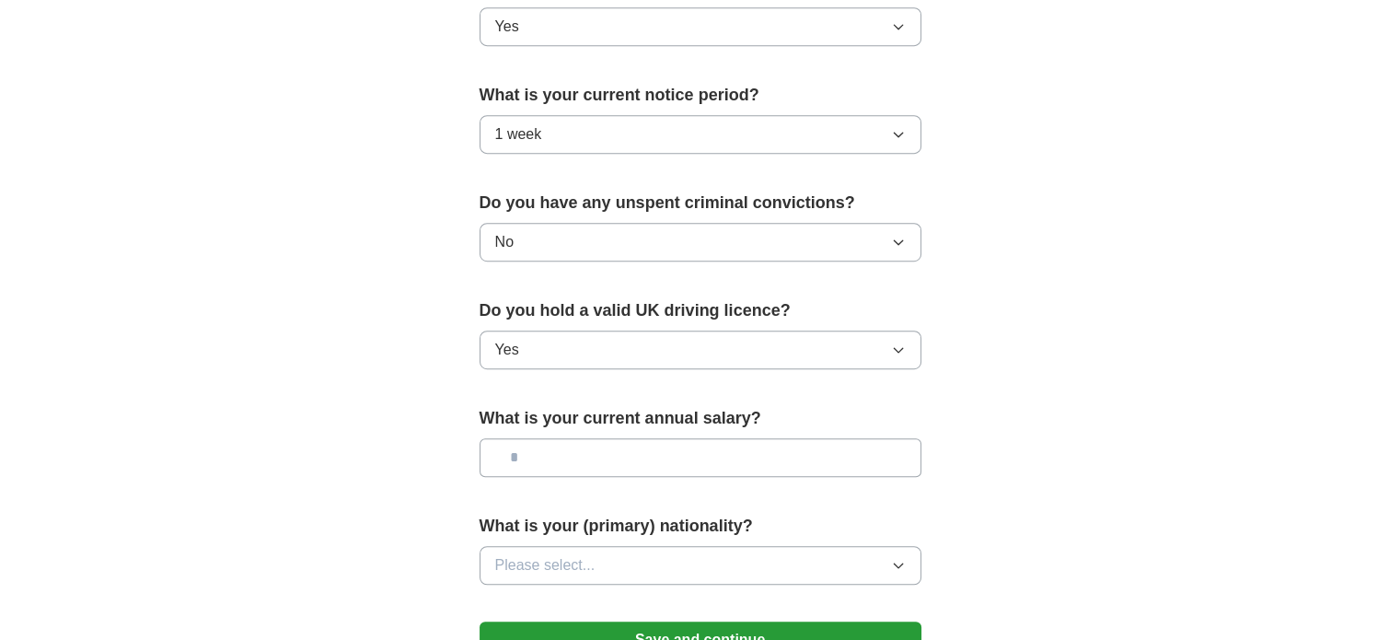
click at [639, 463] on input "text" at bounding box center [701, 457] width 442 height 39
type input "*******"
click at [639, 562] on button "Please select..." at bounding box center [701, 565] width 442 height 39
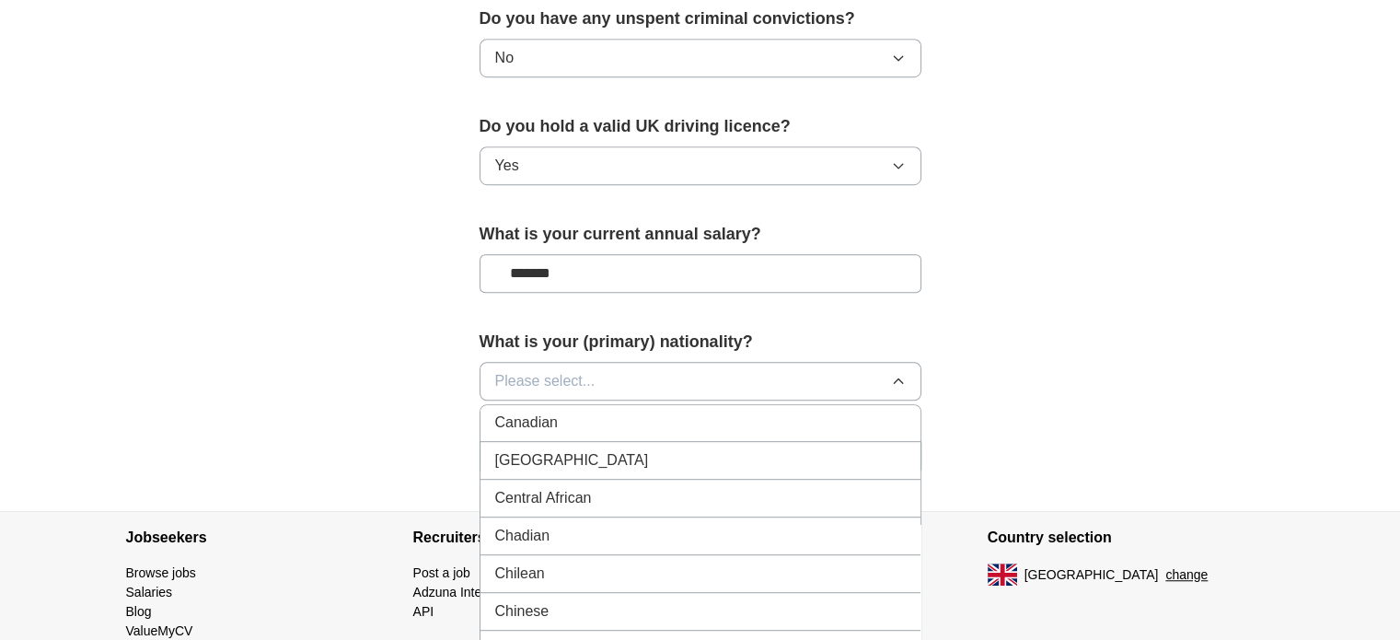
scroll to position [1289, 0]
click at [599, 596] on div "Chinese" at bounding box center [700, 607] width 411 height 22
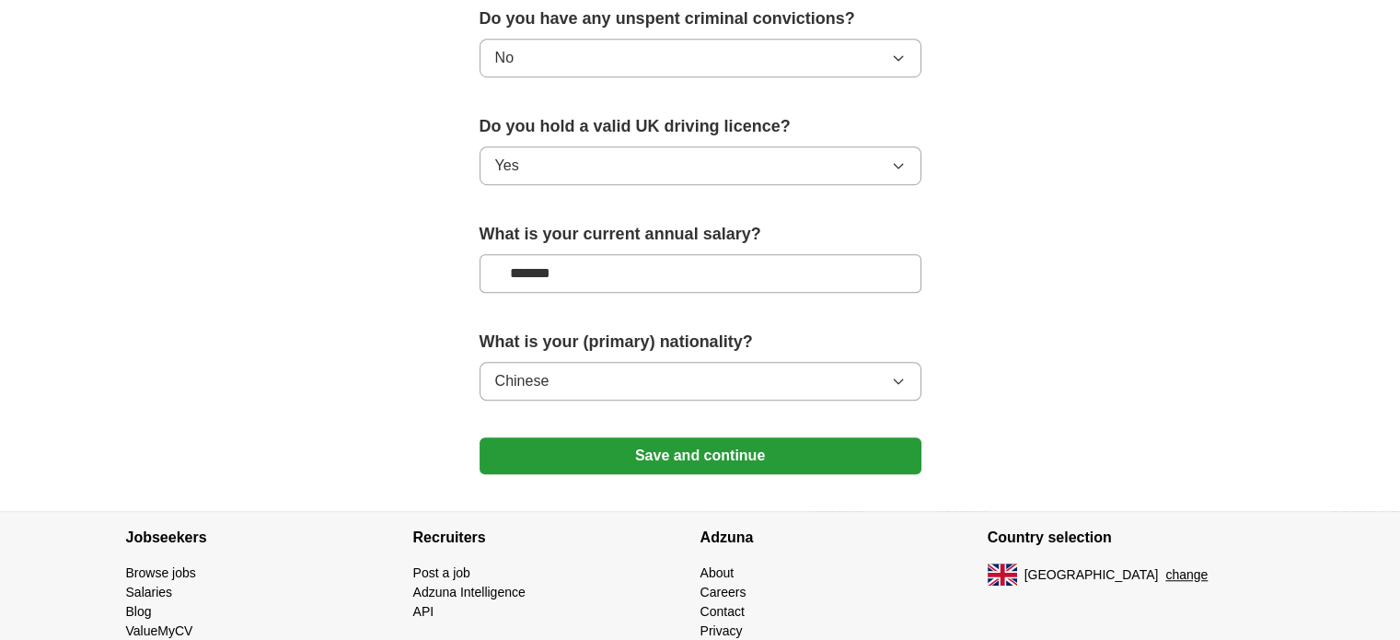
click at [716, 444] on button "Save and continue" at bounding box center [701, 455] width 442 height 37
